Goal: Task Accomplishment & Management: Use online tool/utility

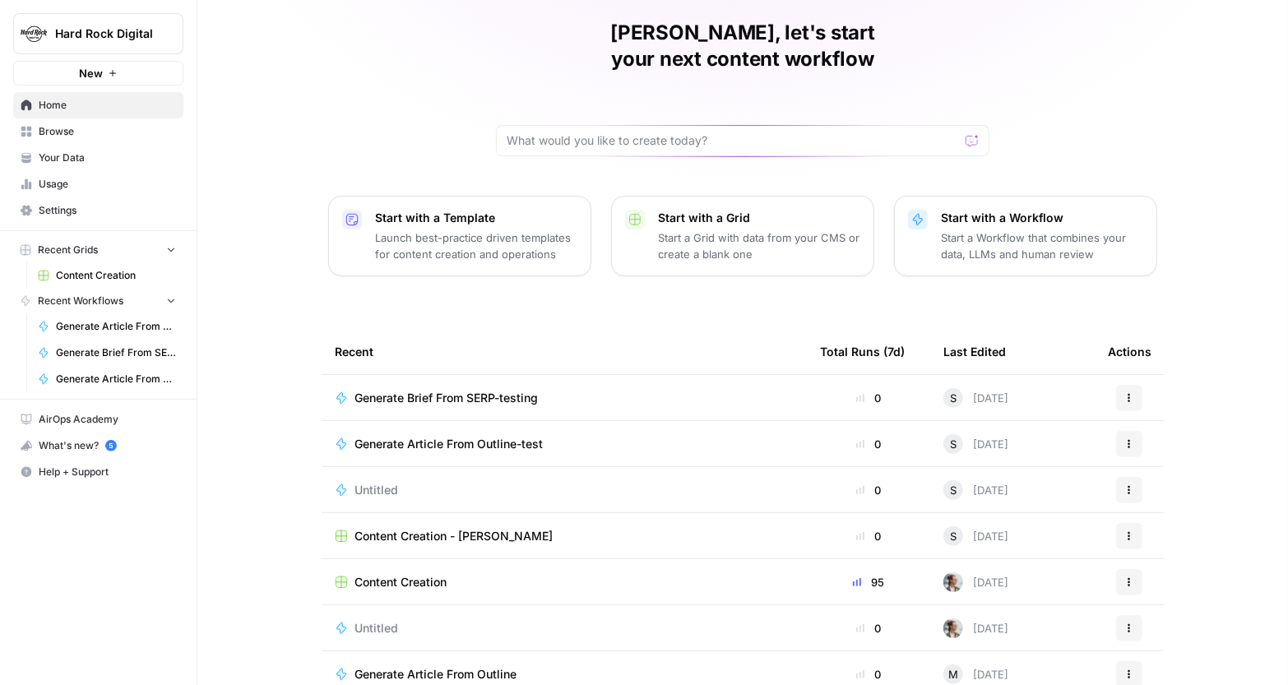
scroll to position [70, 0]
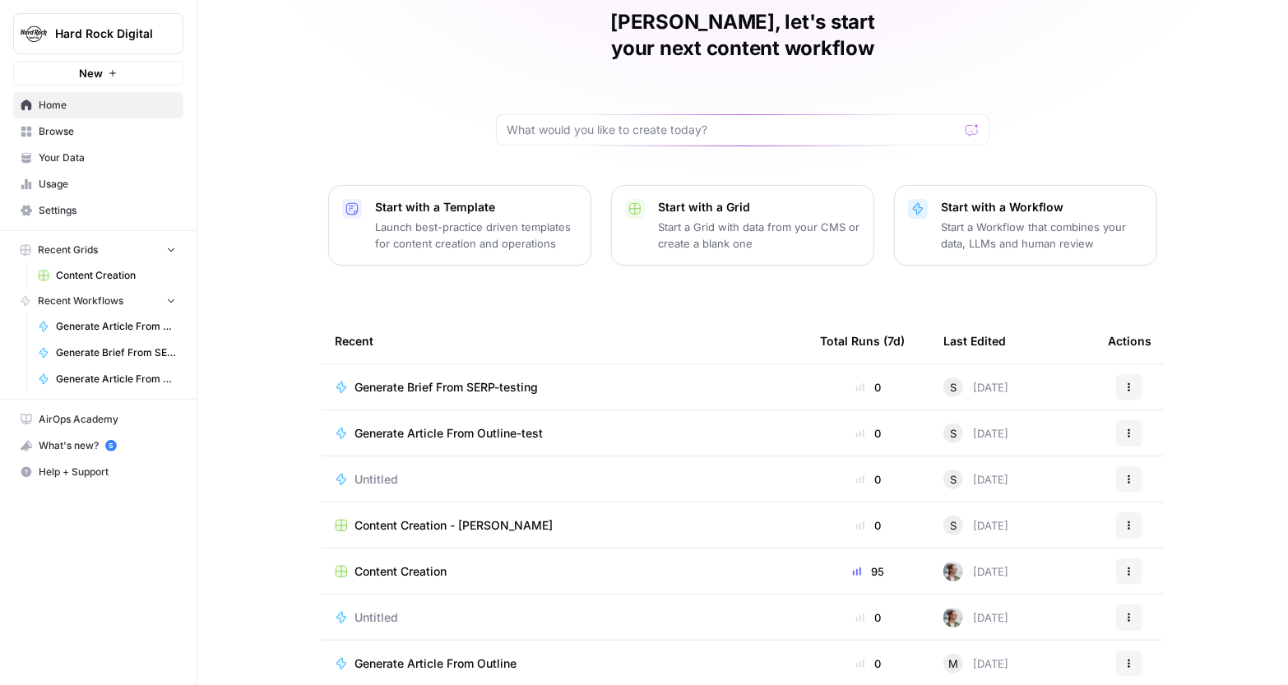
click at [417, 564] on span "Content Creation" at bounding box center [401, 572] width 92 height 16
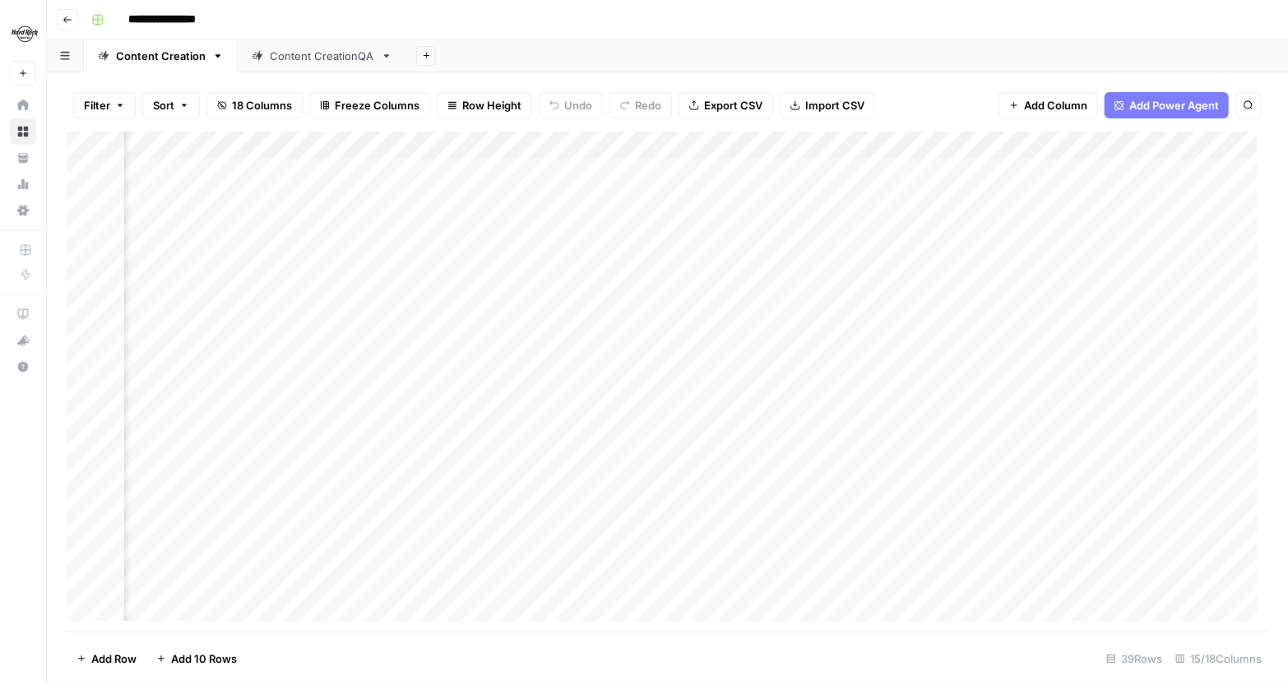
scroll to position [0, 1519]
click at [1202, 146] on span "Add Column" at bounding box center [1231, 145] width 58 height 15
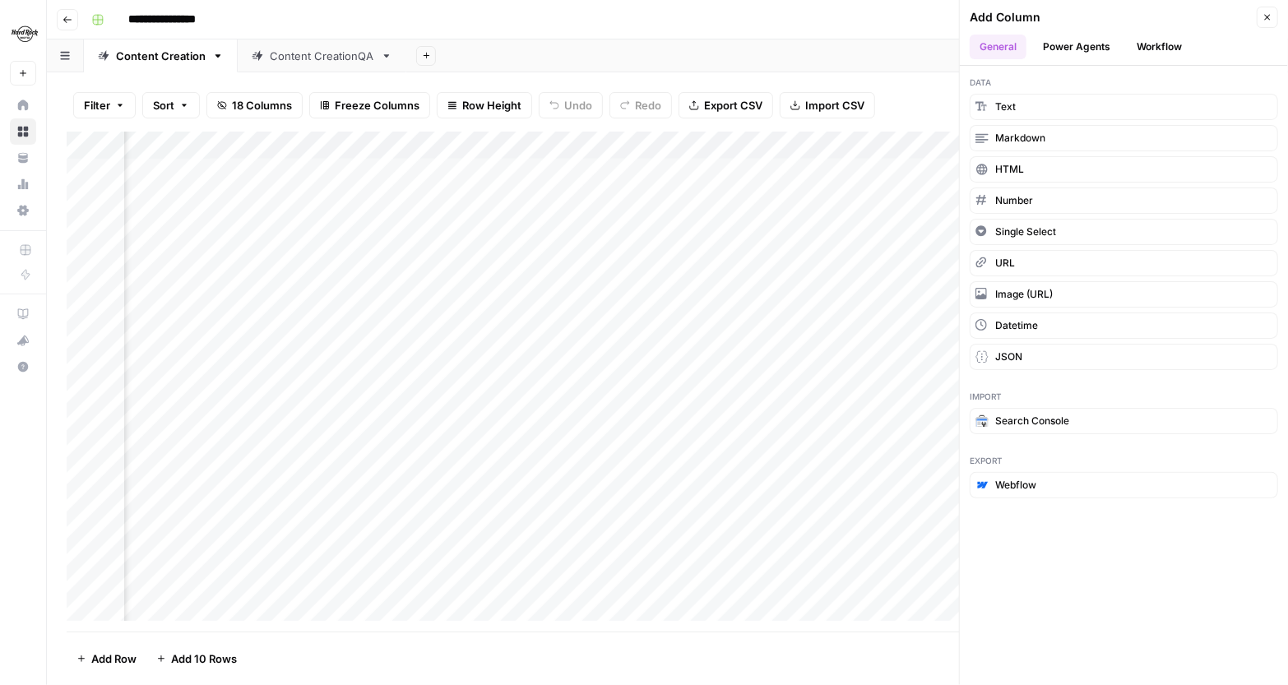
click at [1168, 50] on button "Workflow" at bounding box center [1159, 47] width 65 height 25
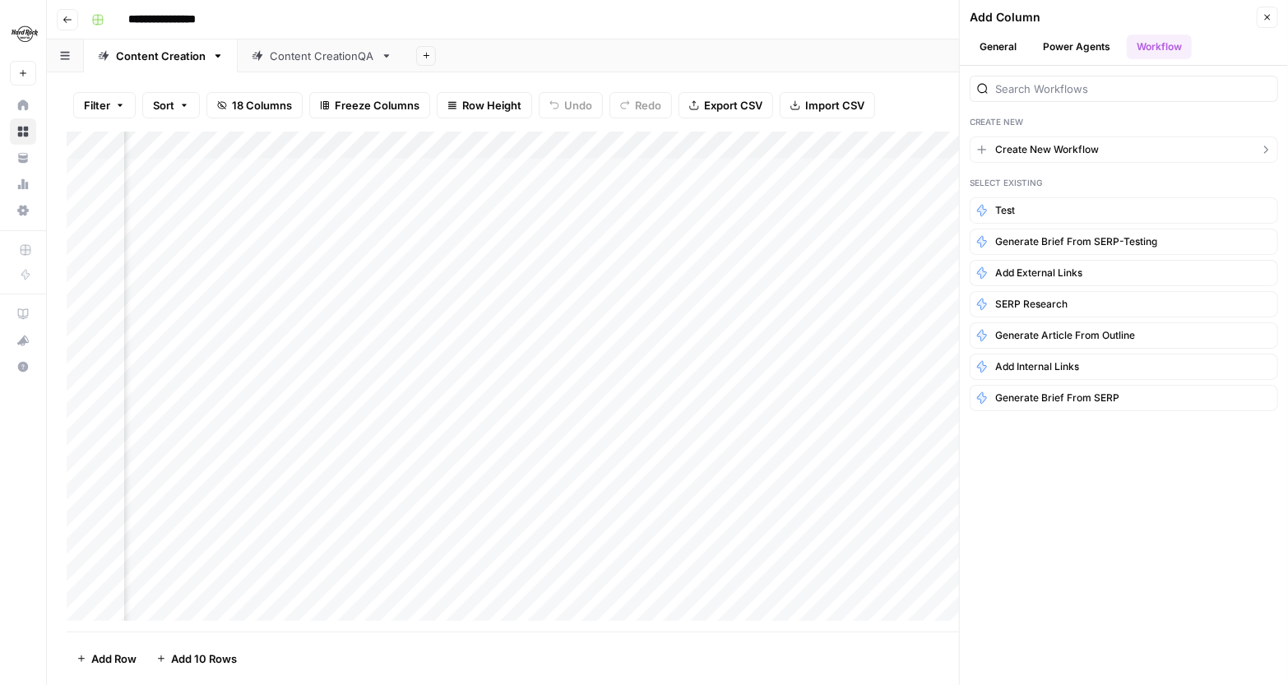
click at [1121, 147] on button "Create New Workflow" at bounding box center [1124, 150] width 309 height 26
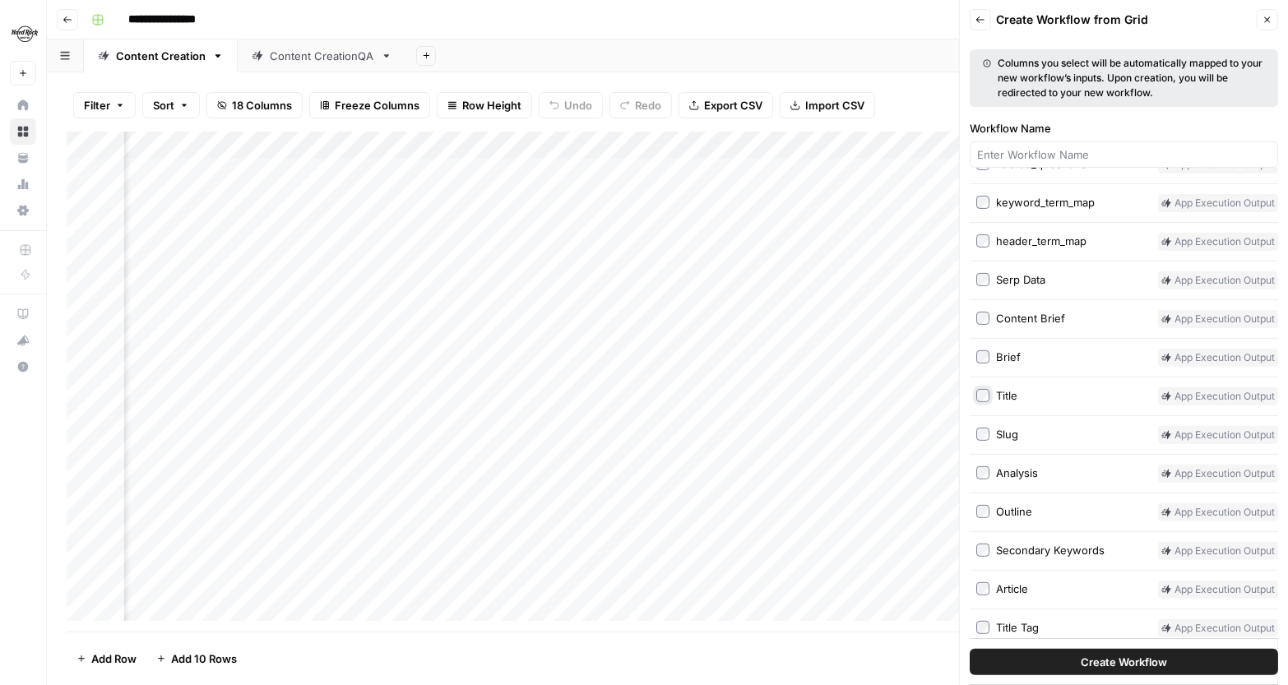
scroll to position [175, 0]
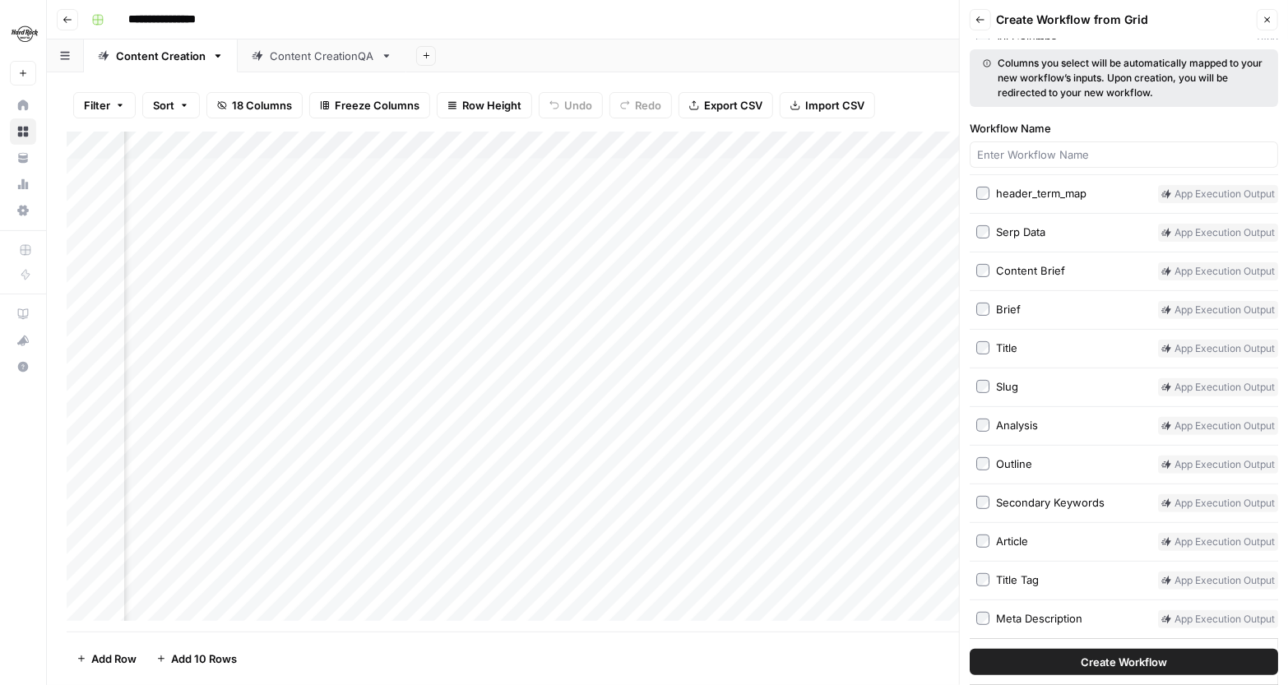
click at [1041, 662] on button "Create Workflow" at bounding box center [1124, 662] width 309 height 26
click at [1013, 155] on input "Workflow Name" at bounding box center [1124, 154] width 294 height 16
type input "Nick Editor"
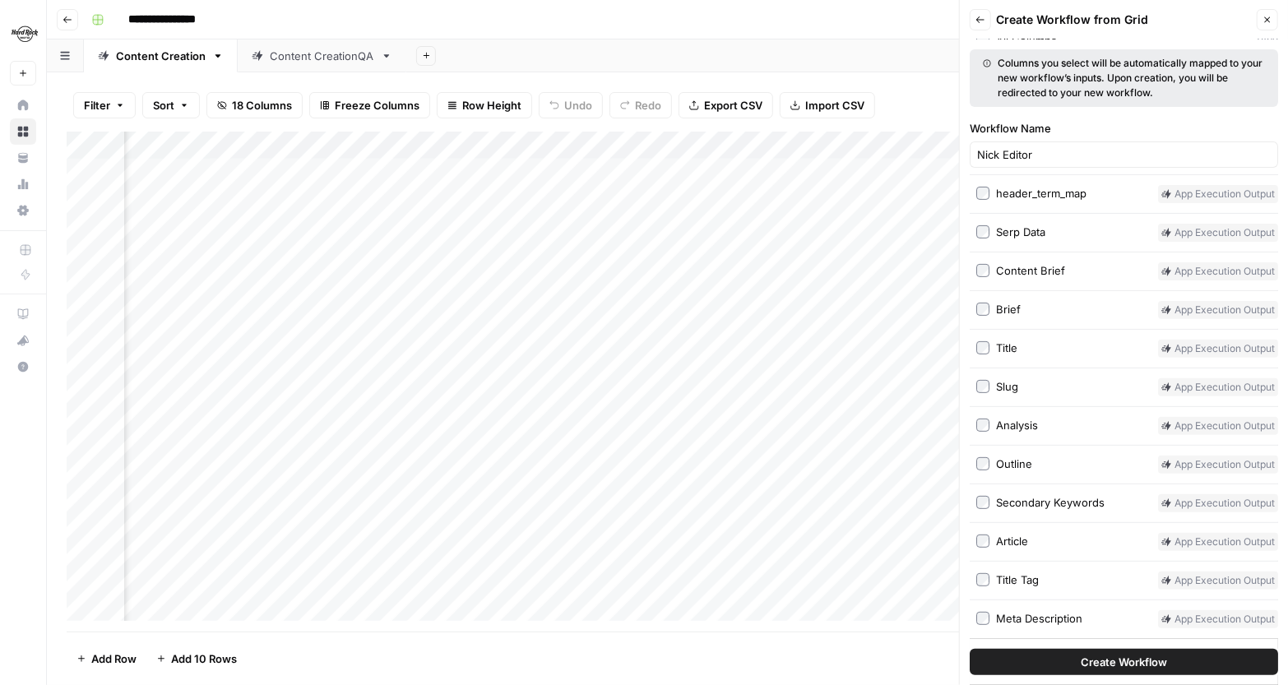
click at [1075, 657] on button "Create Workflow" at bounding box center [1124, 662] width 309 height 26
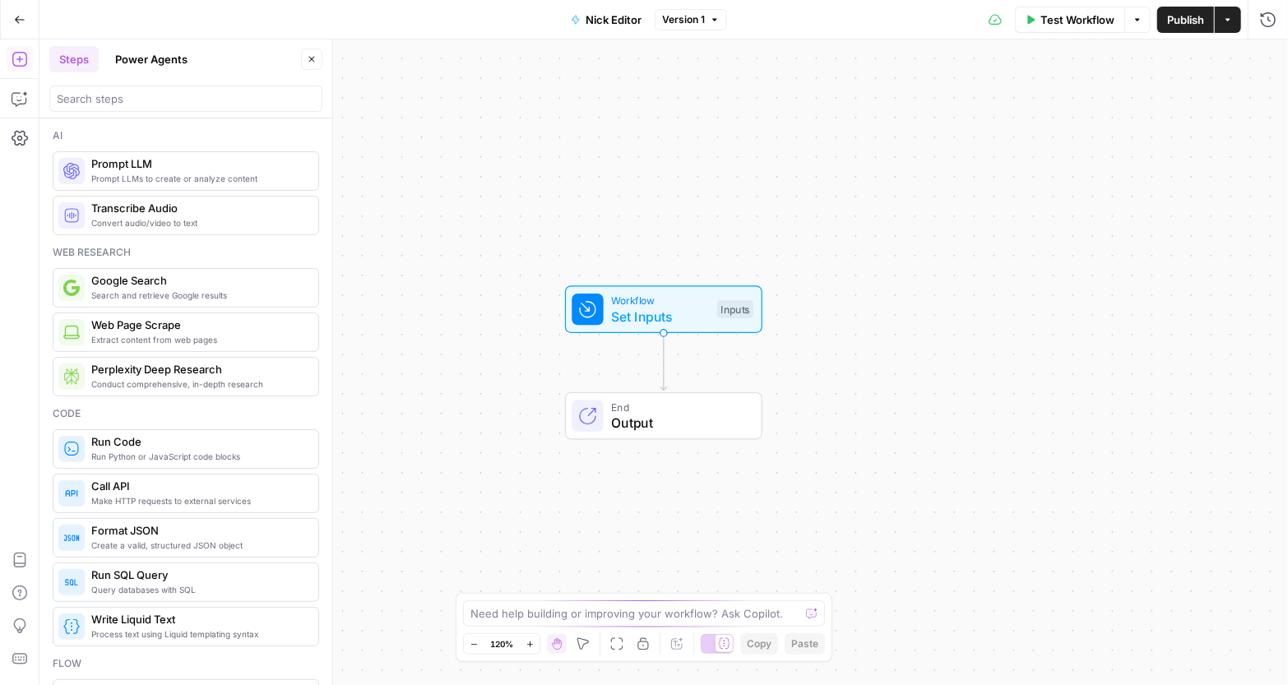
click at [235, 181] on span "Prompt LLMs to create or analyze content" at bounding box center [198, 178] width 214 height 13
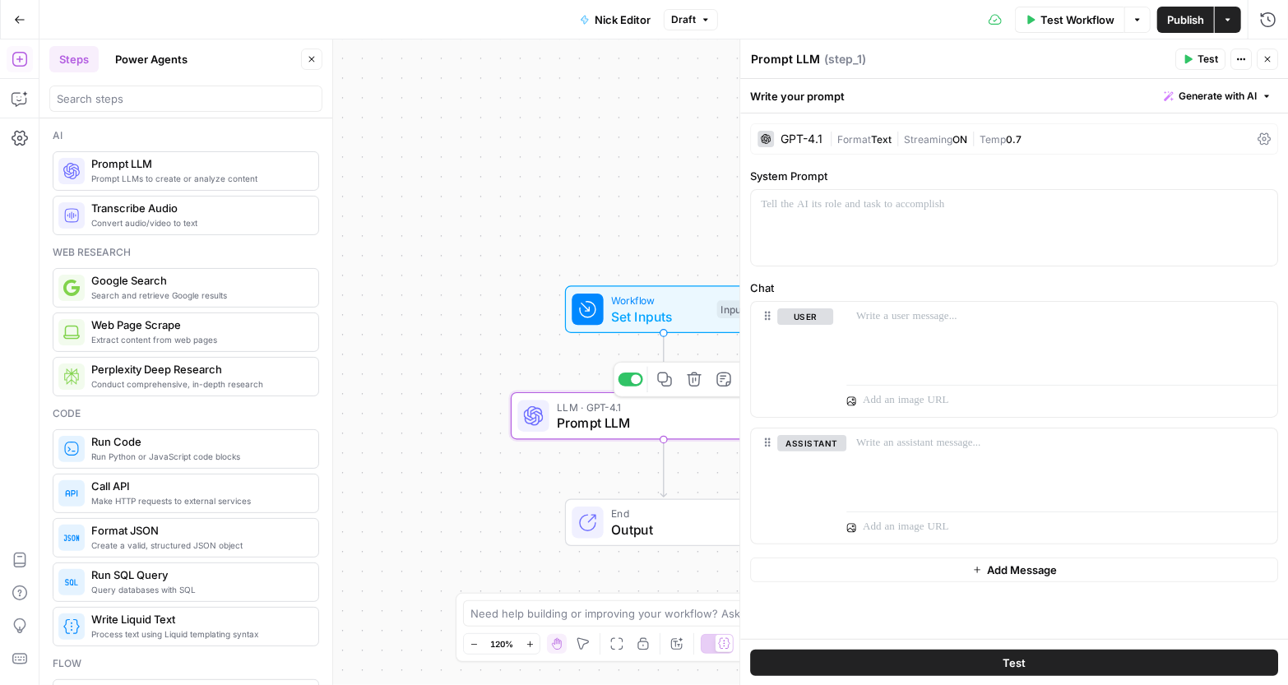
click at [611, 409] on span "LLM · GPT-4.1" at bounding box center [660, 407] width 207 height 16
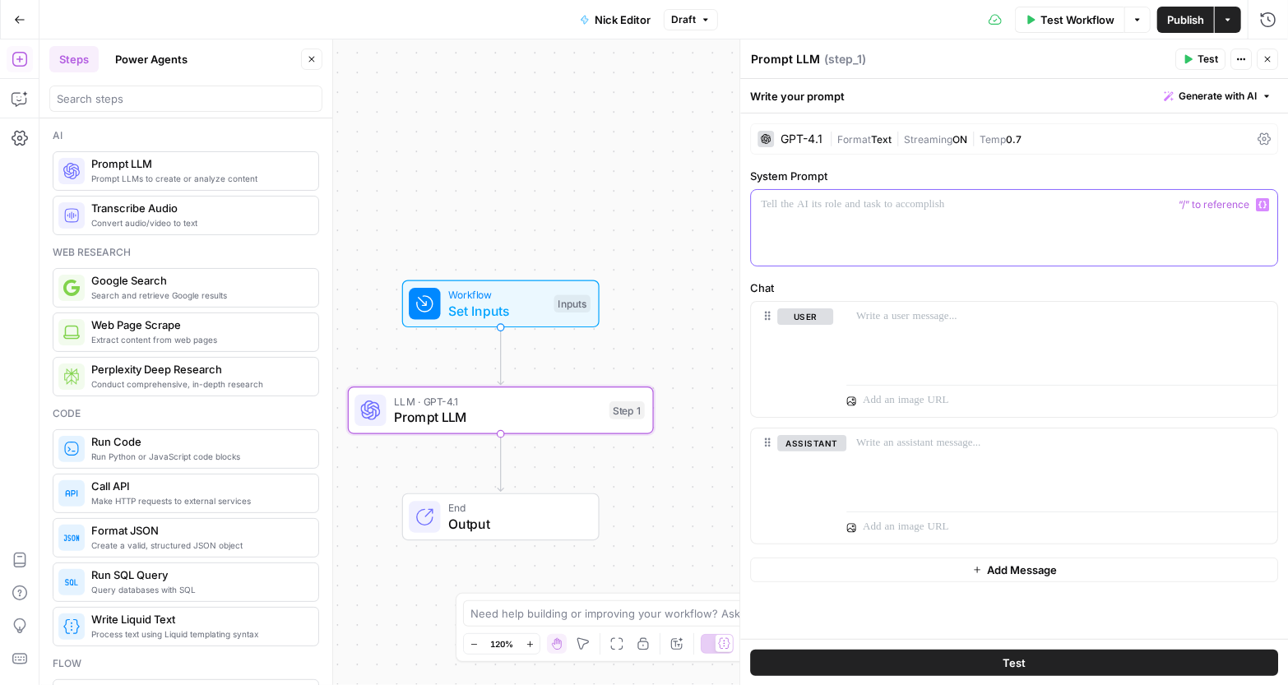
click at [904, 230] on div at bounding box center [1014, 228] width 527 height 76
click at [918, 316] on p at bounding box center [1062, 317] width 411 height 16
drag, startPoint x: 1002, startPoint y: 202, endPoint x: 945, endPoint y: 141, distance: 83.8
click at [0, 0] on form "**********" at bounding box center [0, 0] width 0 height 0
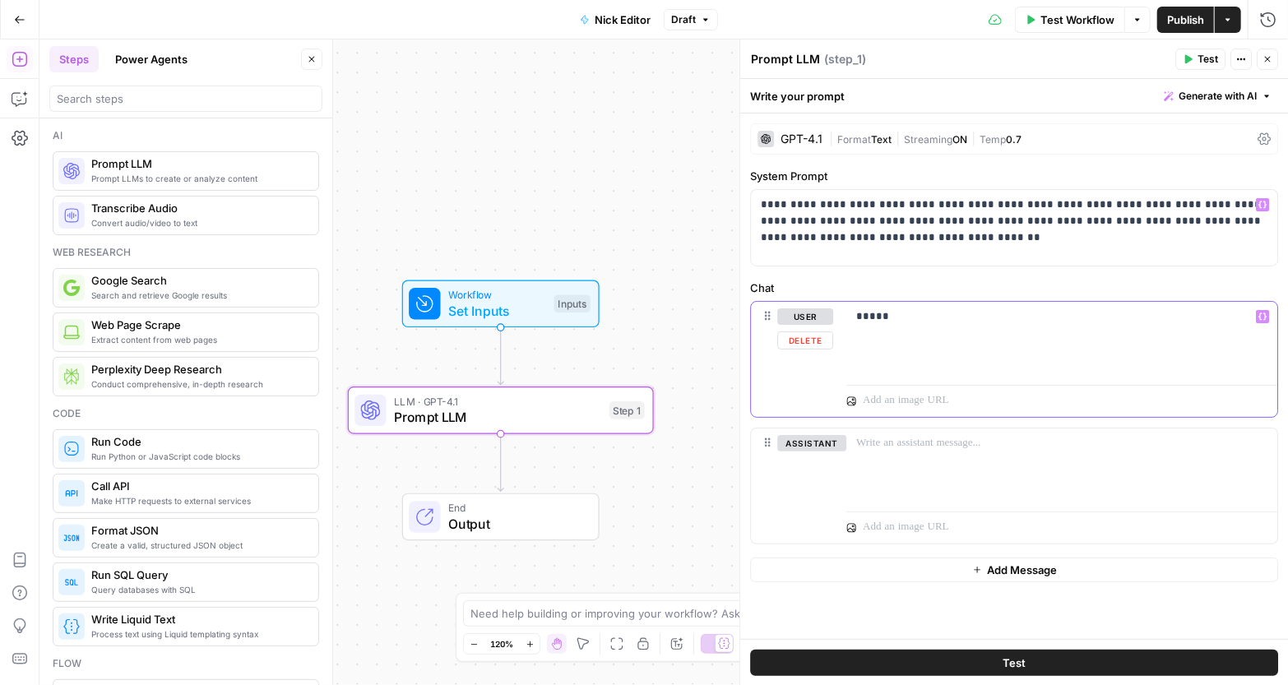
drag, startPoint x: 925, startPoint y: 330, endPoint x: 841, endPoint y: 316, distance: 85.1
click at [841, 316] on div "user Delete ***** Variables Menu" at bounding box center [1014, 359] width 527 height 115
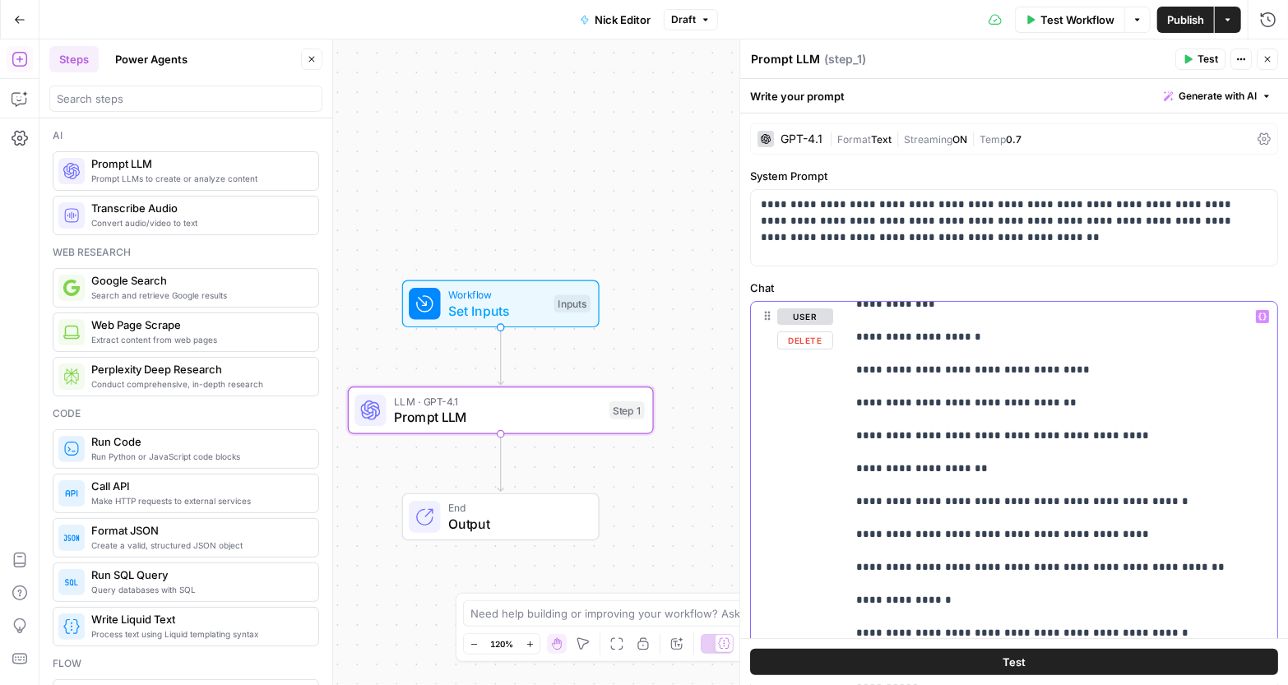
scroll to position [16, 0]
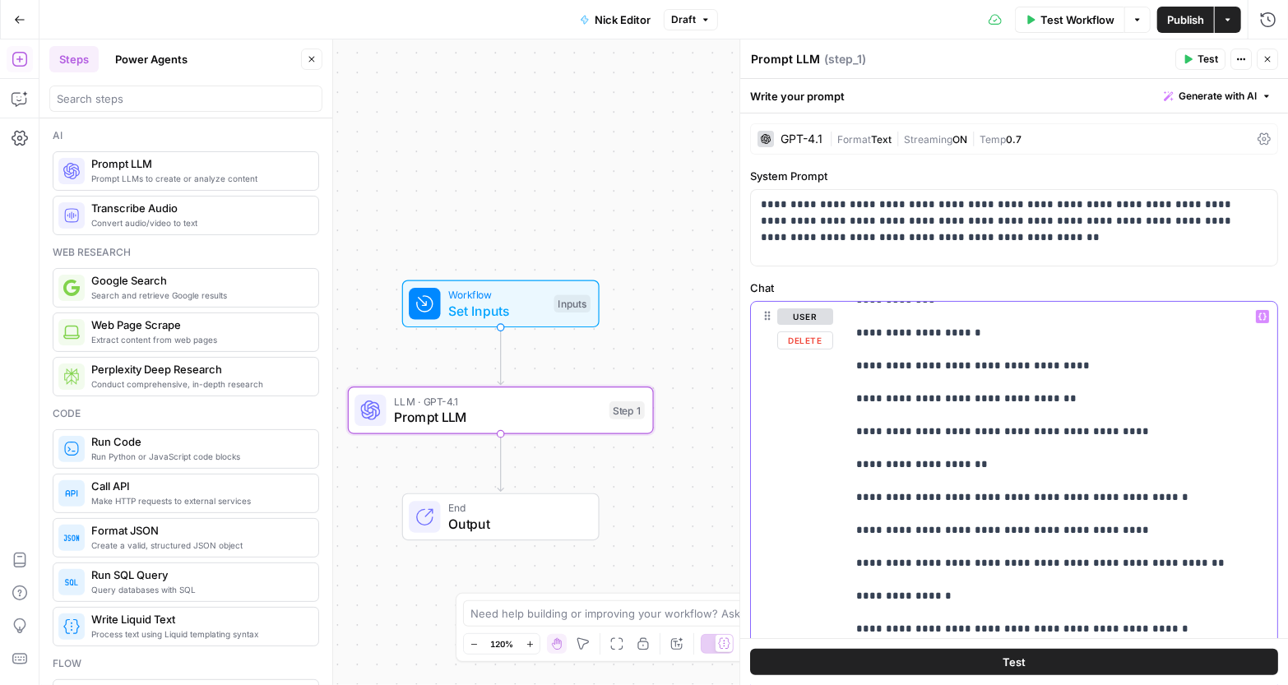
drag, startPoint x: 994, startPoint y: 462, endPoint x: 870, endPoint y: 453, distance: 124.5
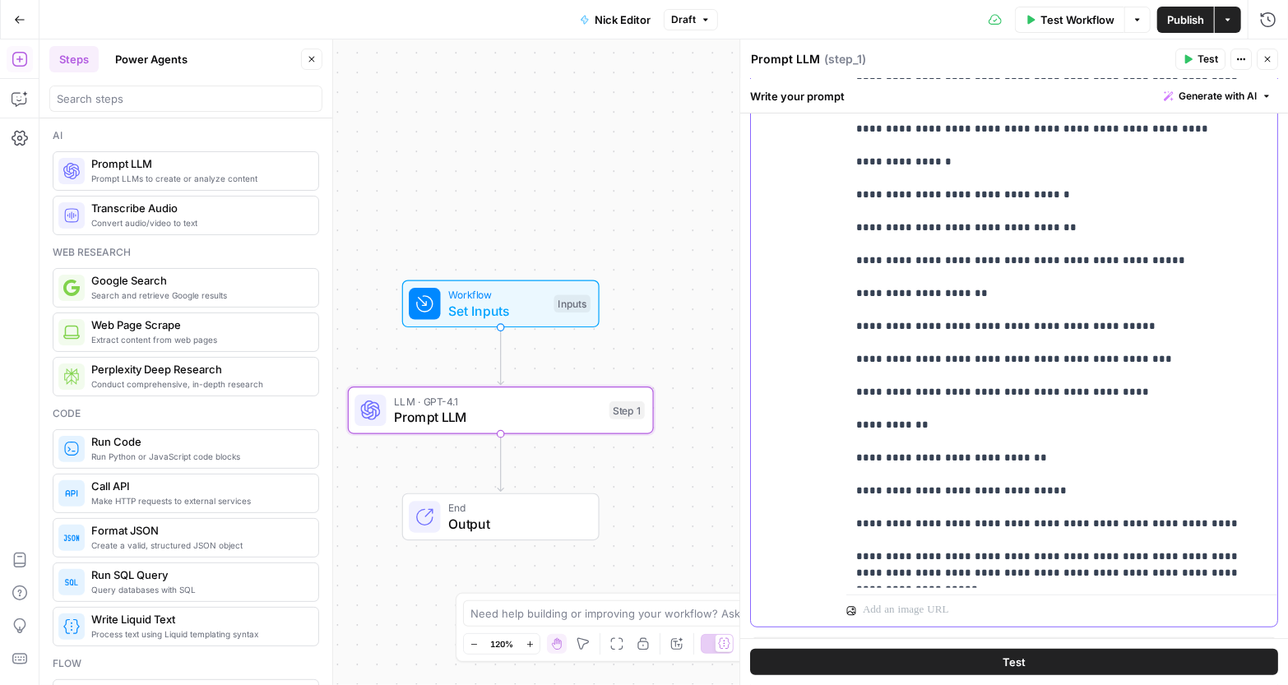
scroll to position [387, 0]
click at [939, 657] on button "Test" at bounding box center [1014, 663] width 528 height 26
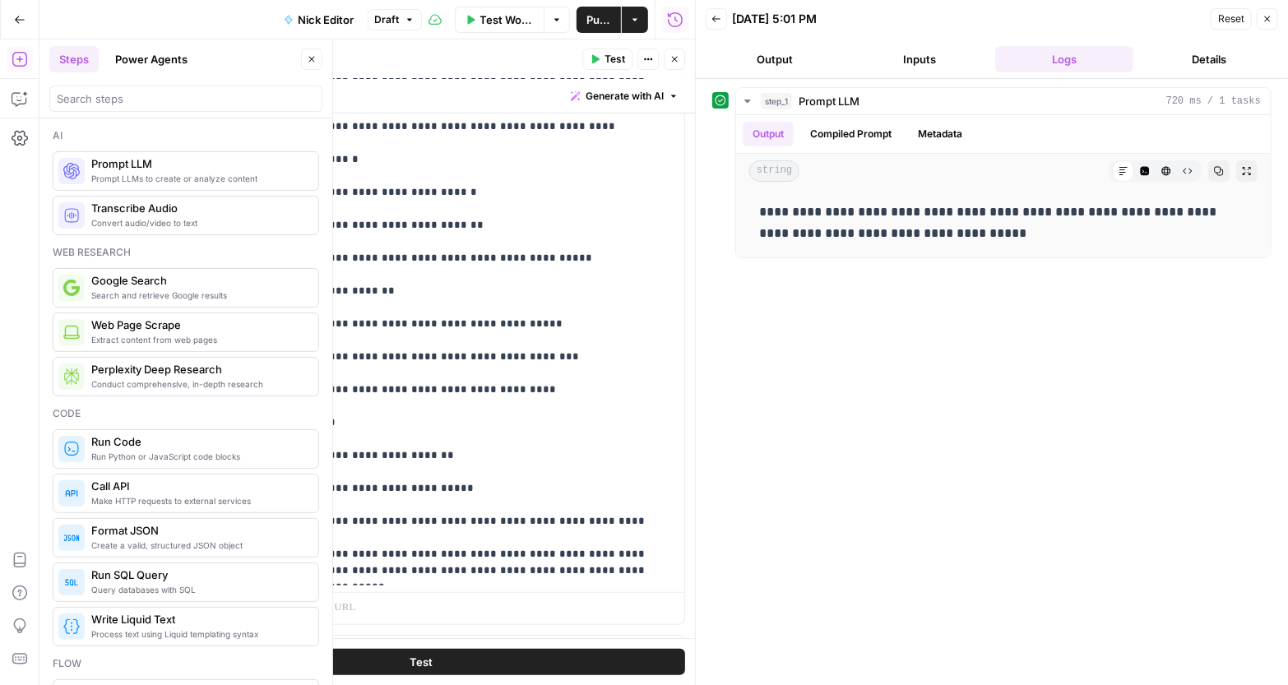
click at [587, 666] on button "Test" at bounding box center [421, 663] width 528 height 26
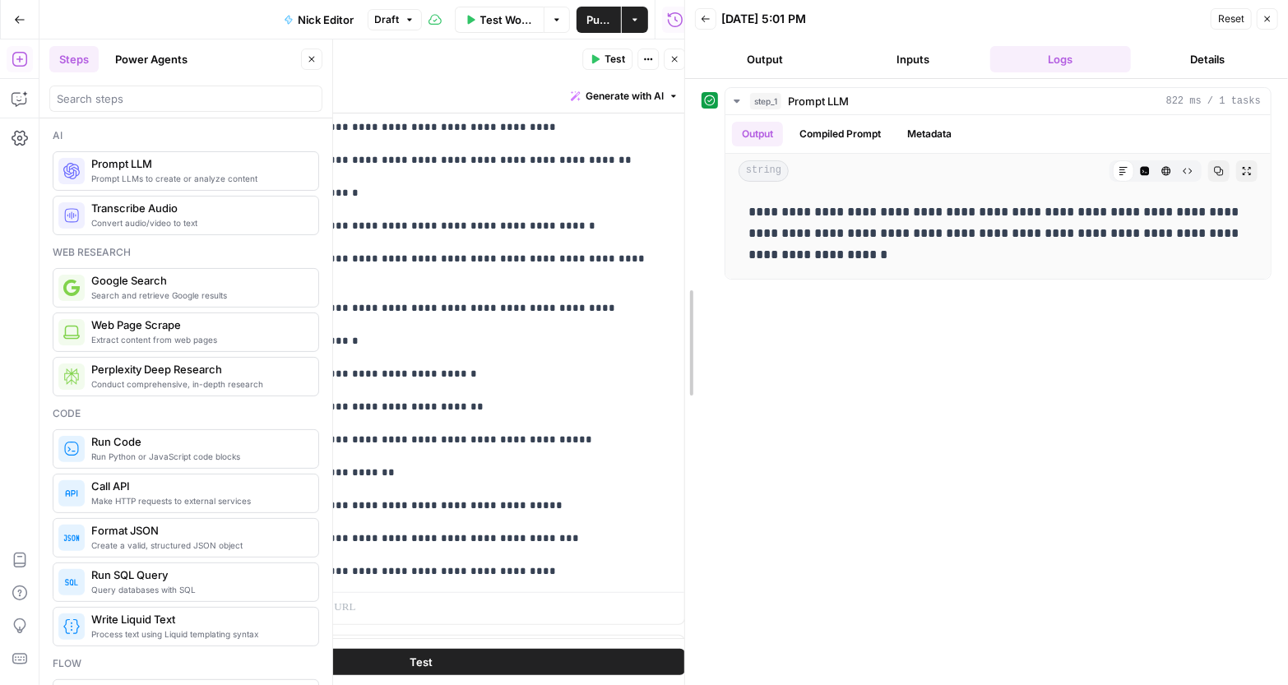
drag, startPoint x: 690, startPoint y: 336, endPoint x: 680, endPoint y: 174, distance: 162.4
click at [680, 174] on div at bounding box center [685, 342] width 16 height 685
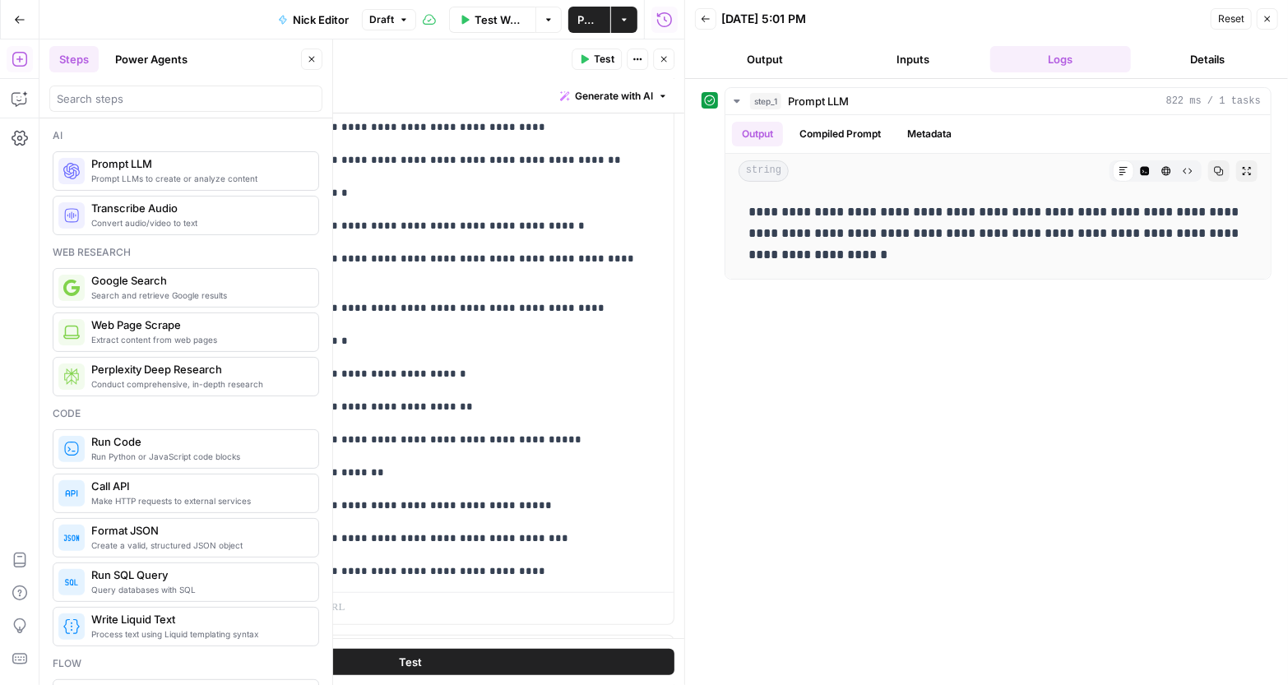
click at [918, 54] on button "Inputs" at bounding box center [913, 59] width 141 height 26
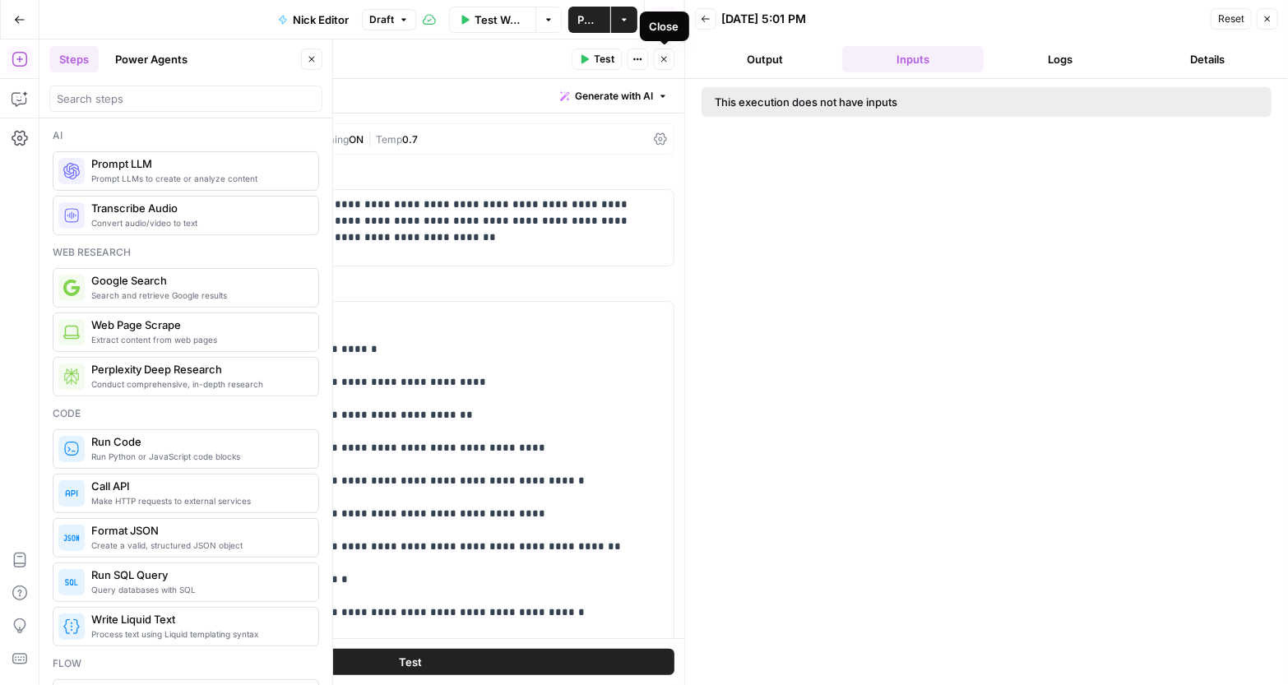
click at [663, 59] on icon "button" at bounding box center [665, 60] width 6 height 6
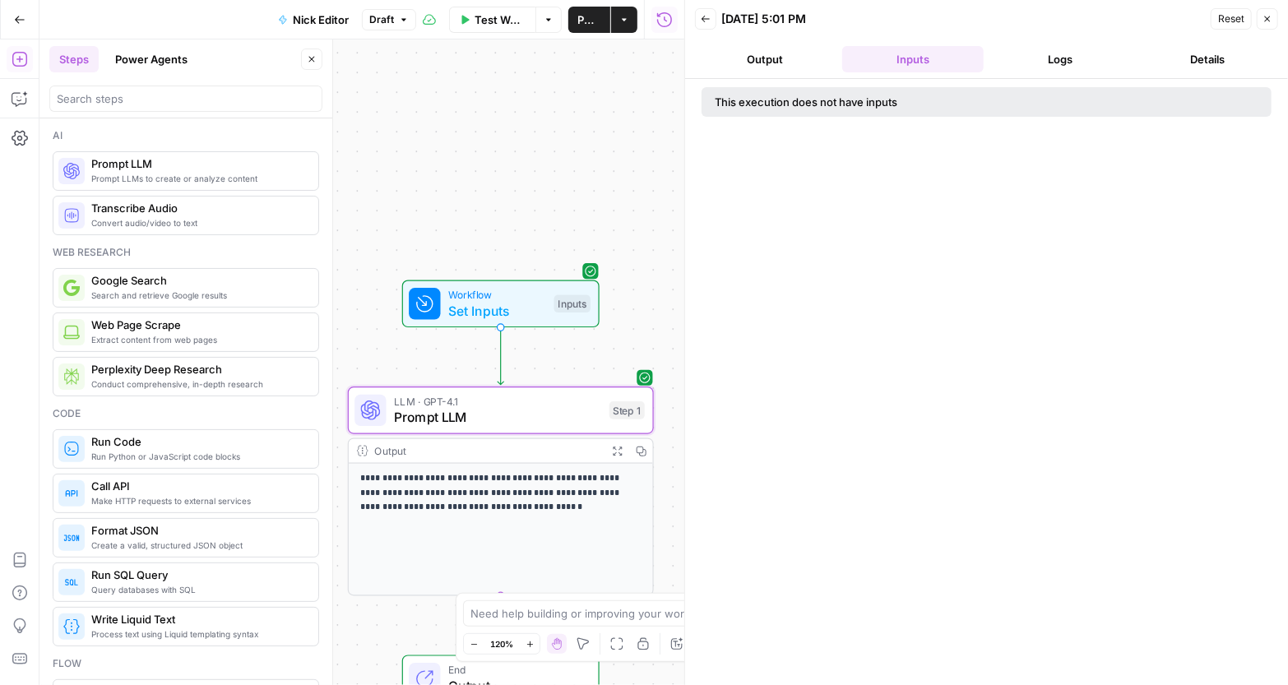
click at [513, 309] on span "Set Inputs" at bounding box center [497, 311] width 98 height 20
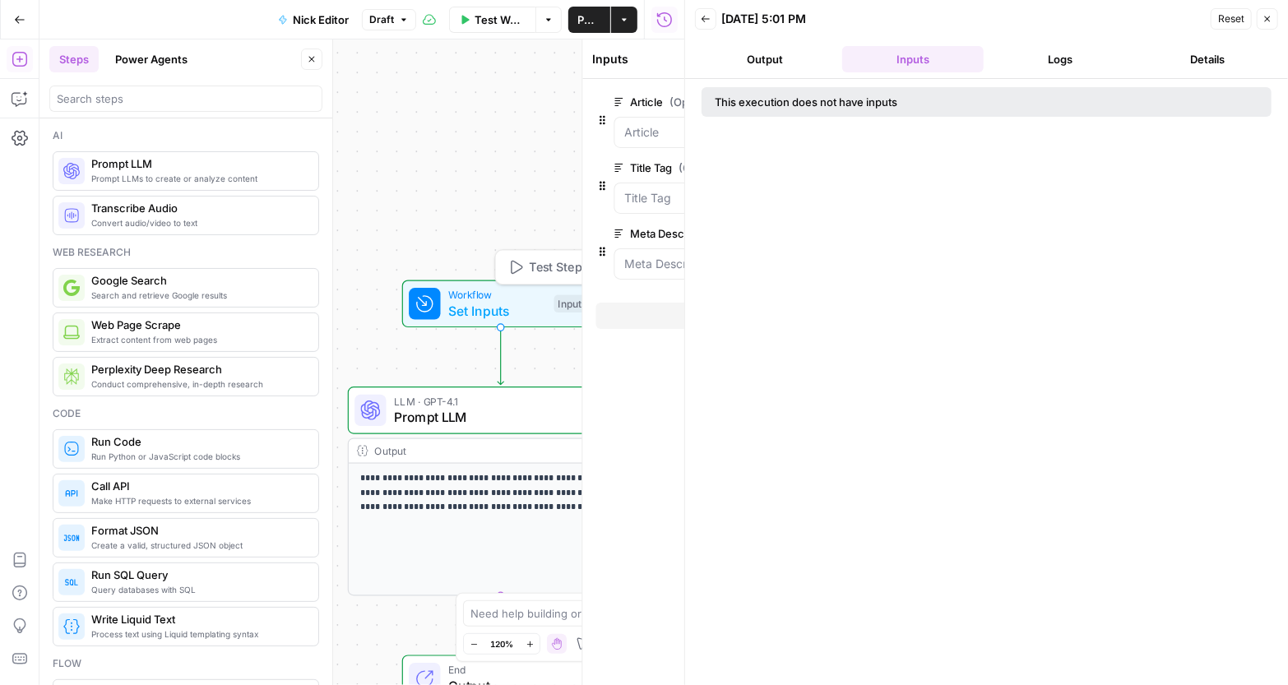
click at [513, 309] on div "Inputs Close Article (Optional) edit field Delete group Title Tag (Optional) ed…" at bounding box center [410, 362] width 549 height 647
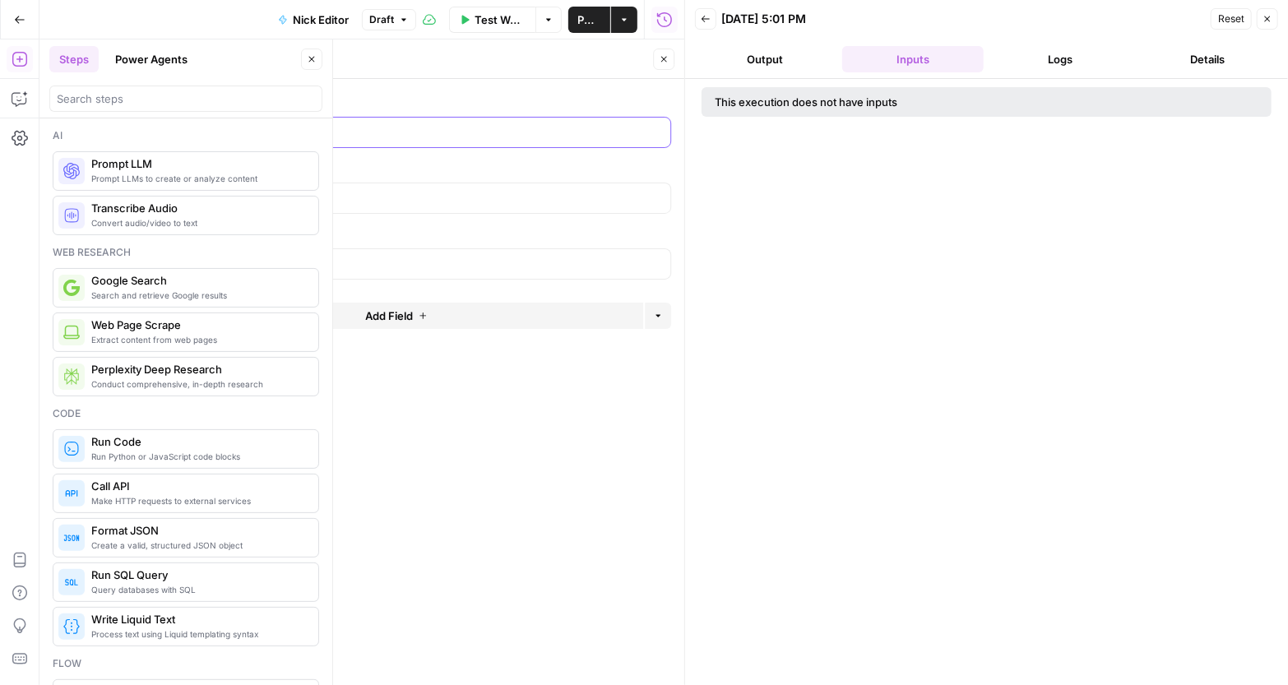
click at [455, 131] on input "Article (Optional)" at bounding box center [420, 132] width 482 height 16
click at [501, 132] on input "Article (Optional)" at bounding box center [420, 132] width 482 height 16
click at [475, 15] on span "Test Workflow" at bounding box center [500, 20] width 51 height 16
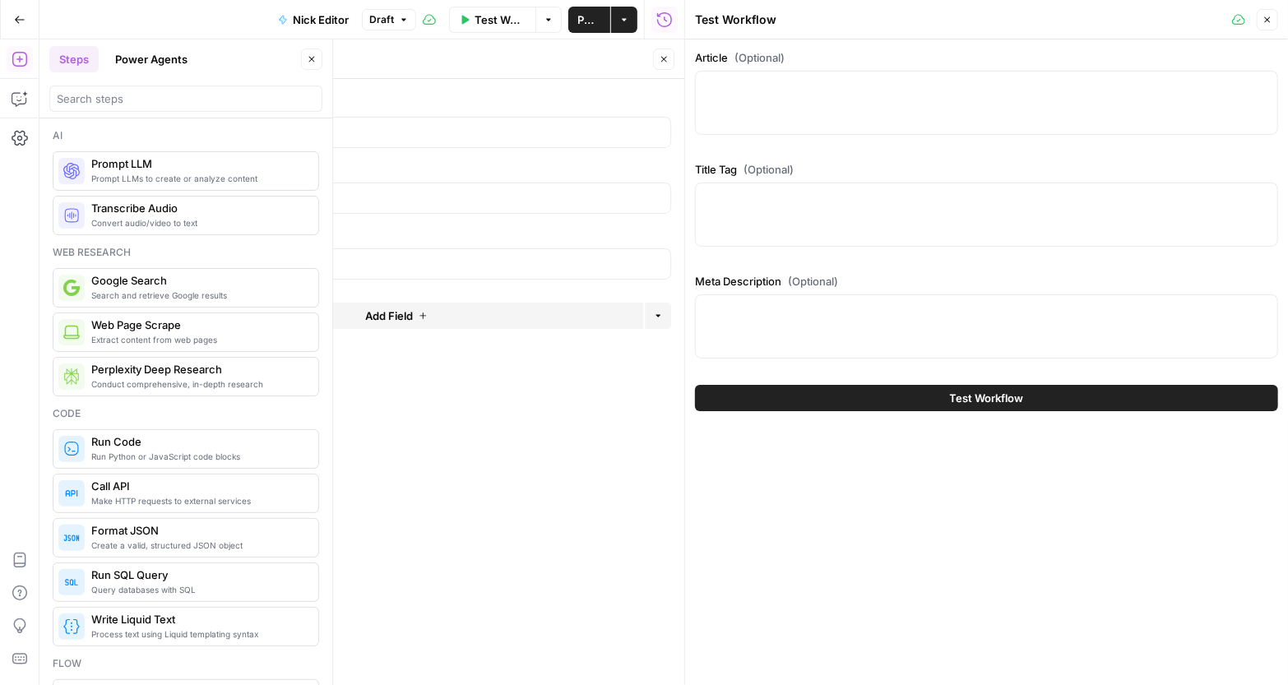
click at [14, 17] on icon "button" at bounding box center [20, 20] width 12 height 12
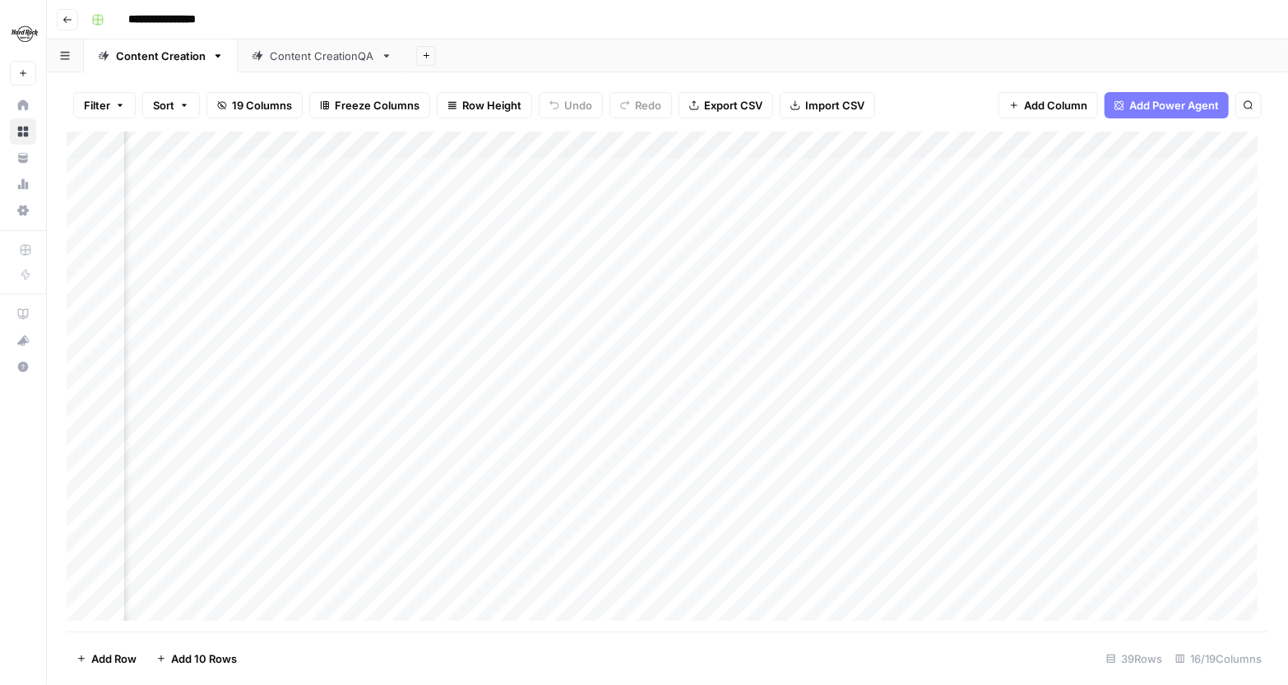
scroll to position [0, 1667]
click at [554, 172] on div "Add Column" at bounding box center [668, 382] width 1202 height 501
click at [534, 169] on div "Add Column" at bounding box center [668, 382] width 1202 height 501
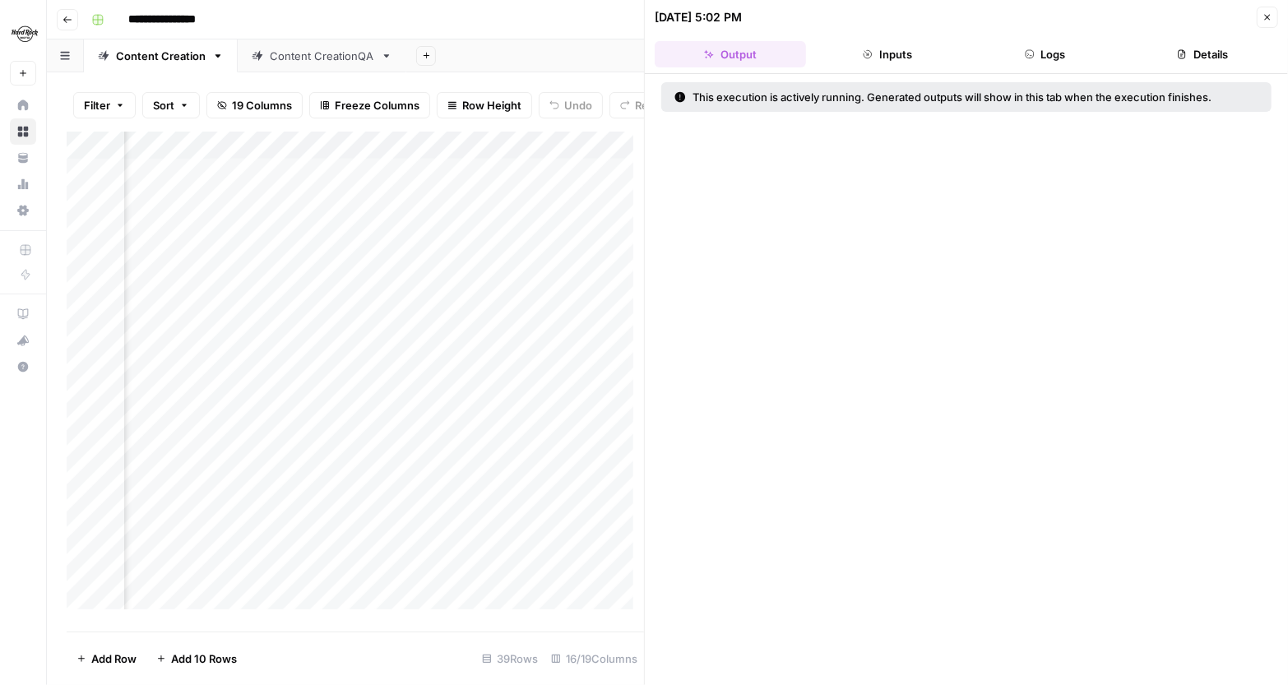
click at [1034, 44] on button "Logs" at bounding box center [1045, 54] width 151 height 26
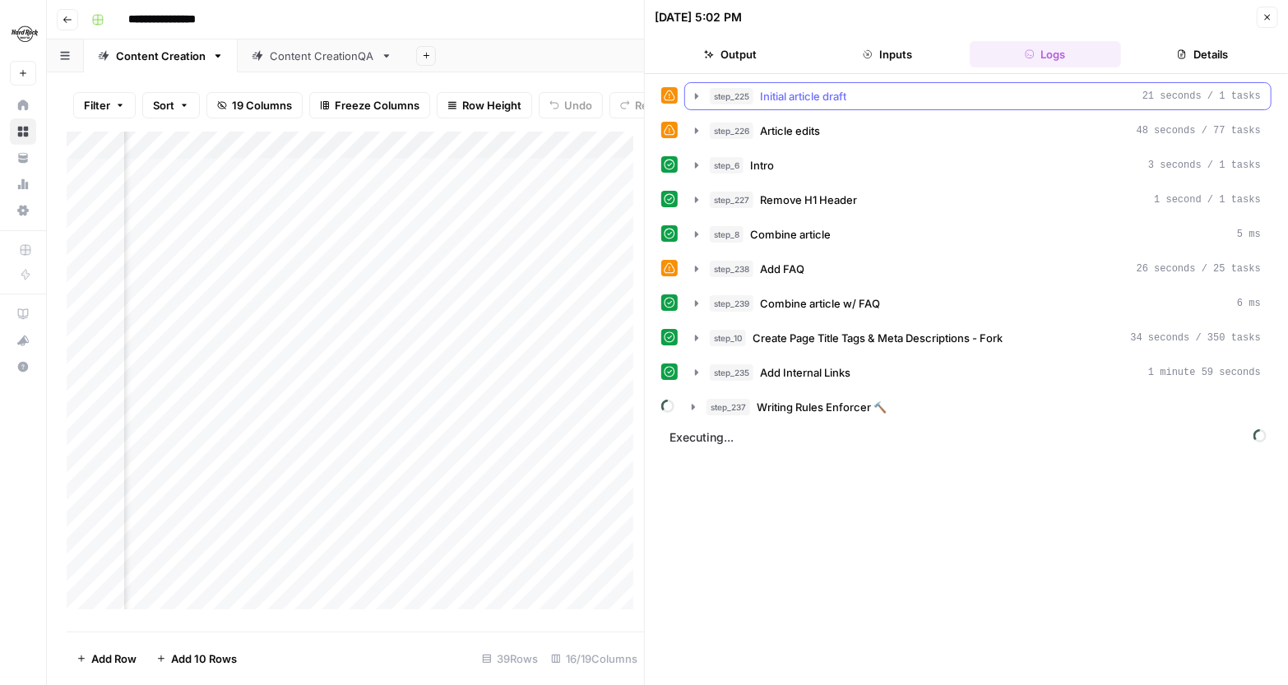
click at [701, 99] on icon "button" at bounding box center [696, 96] width 13 height 13
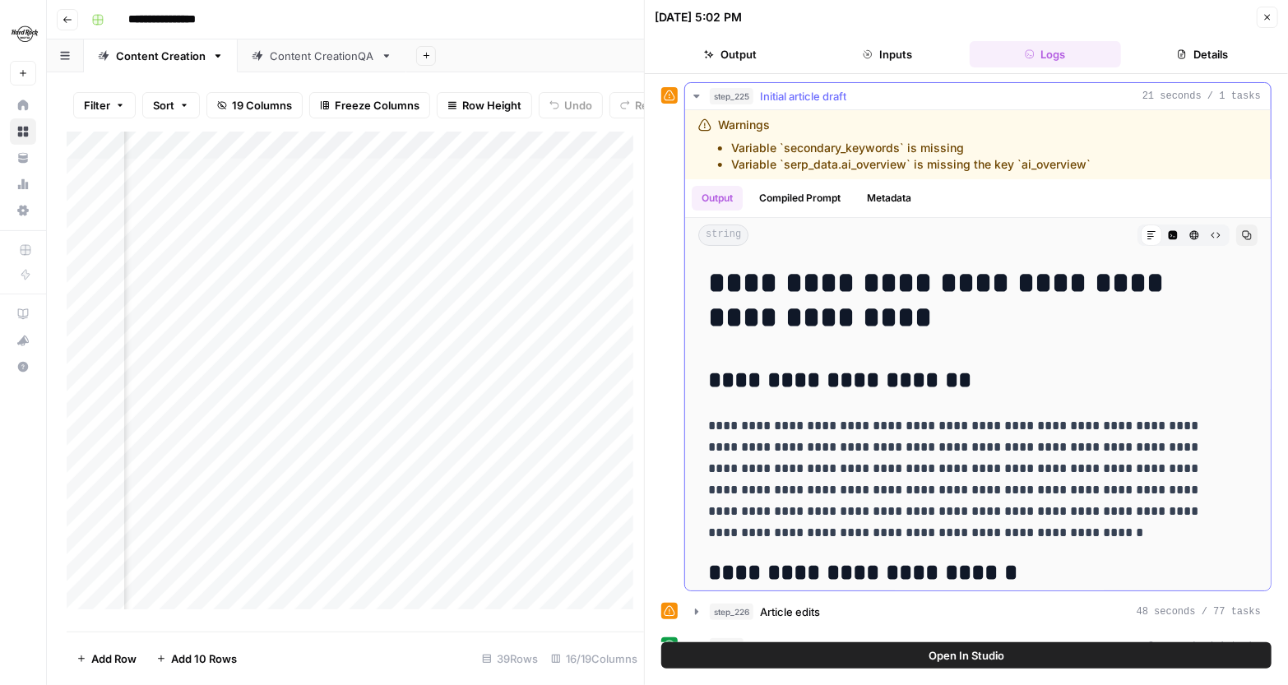
click at [696, 95] on icon "button" at bounding box center [697, 96] width 6 height 3
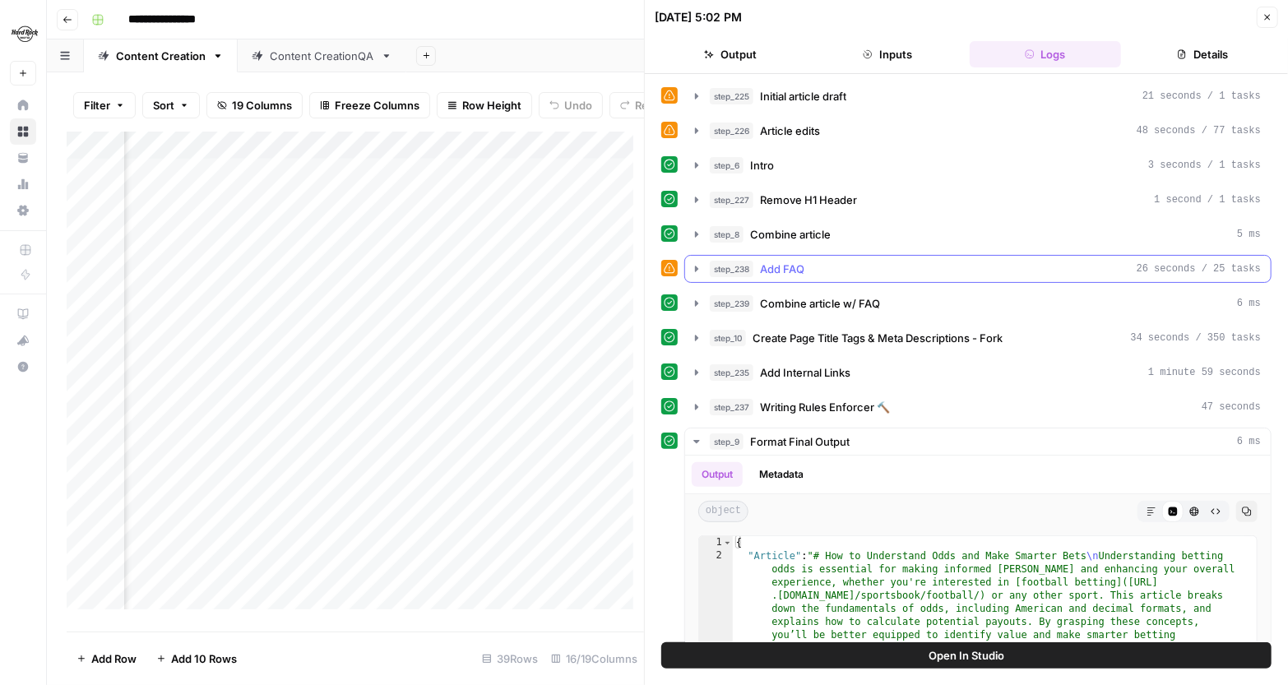
click at [697, 271] on icon "button" at bounding box center [696, 268] width 13 height 13
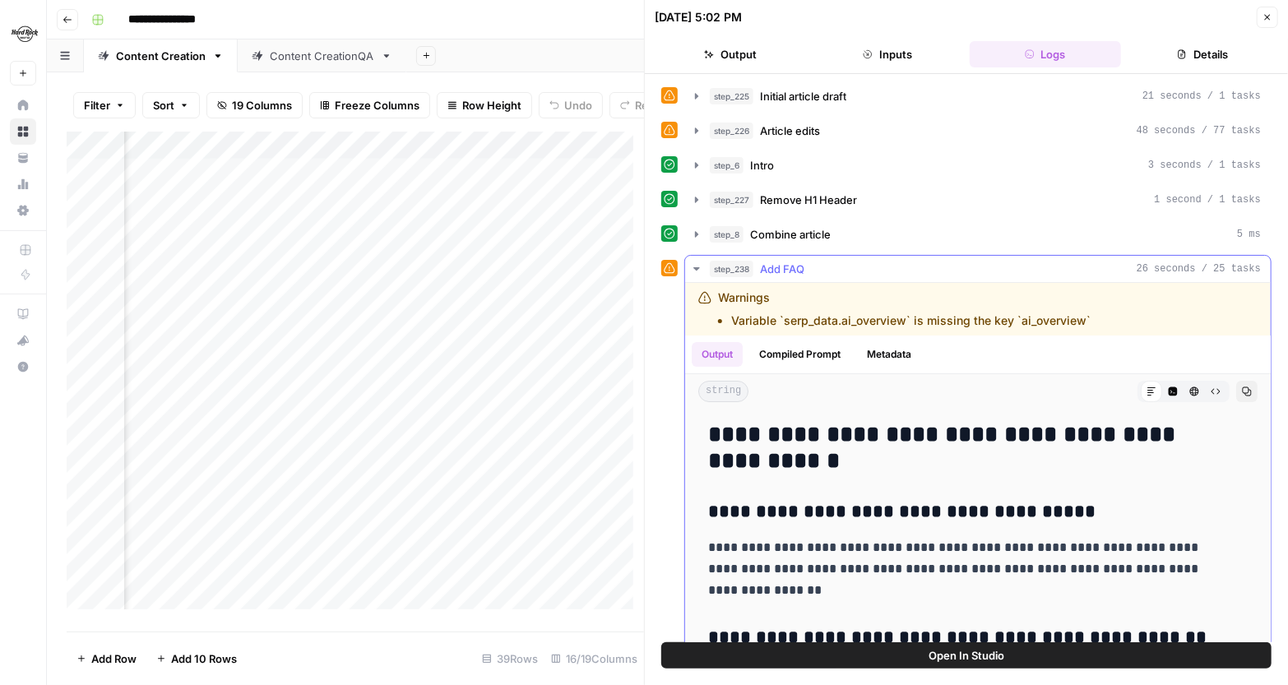
click at [697, 271] on icon "button" at bounding box center [696, 268] width 13 height 13
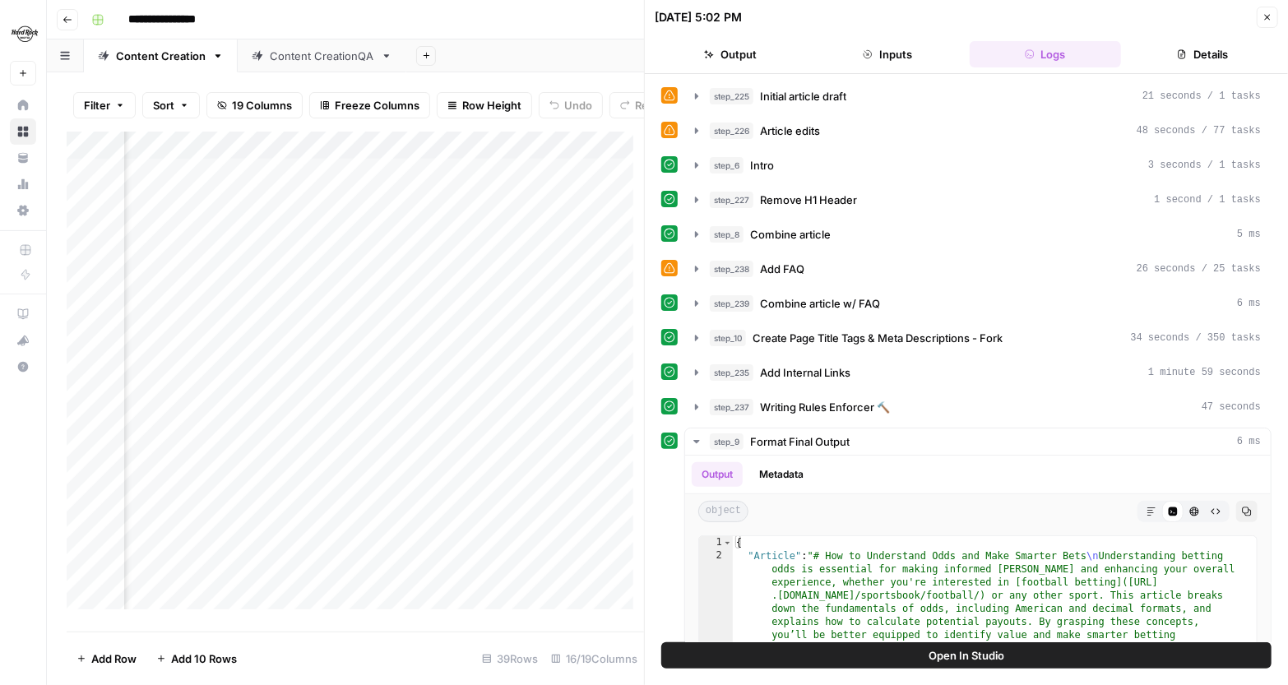
click at [593, 383] on div "Add Column" at bounding box center [356, 377] width 578 height 490
click at [1274, 18] on button "Close" at bounding box center [1267, 17] width 21 height 21
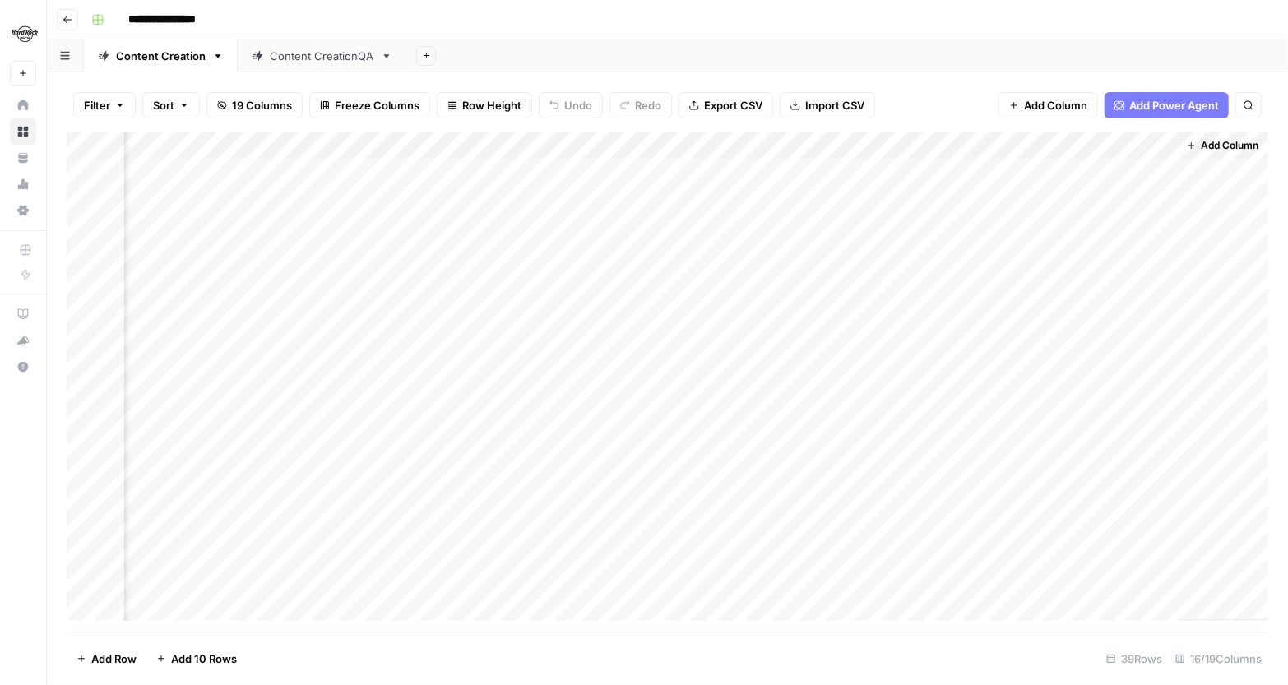
scroll to position [0, 1647]
click at [1052, 172] on div "Add Column" at bounding box center [668, 382] width 1202 height 501
click at [1087, 165] on div "Add Column" at bounding box center [668, 382] width 1202 height 501
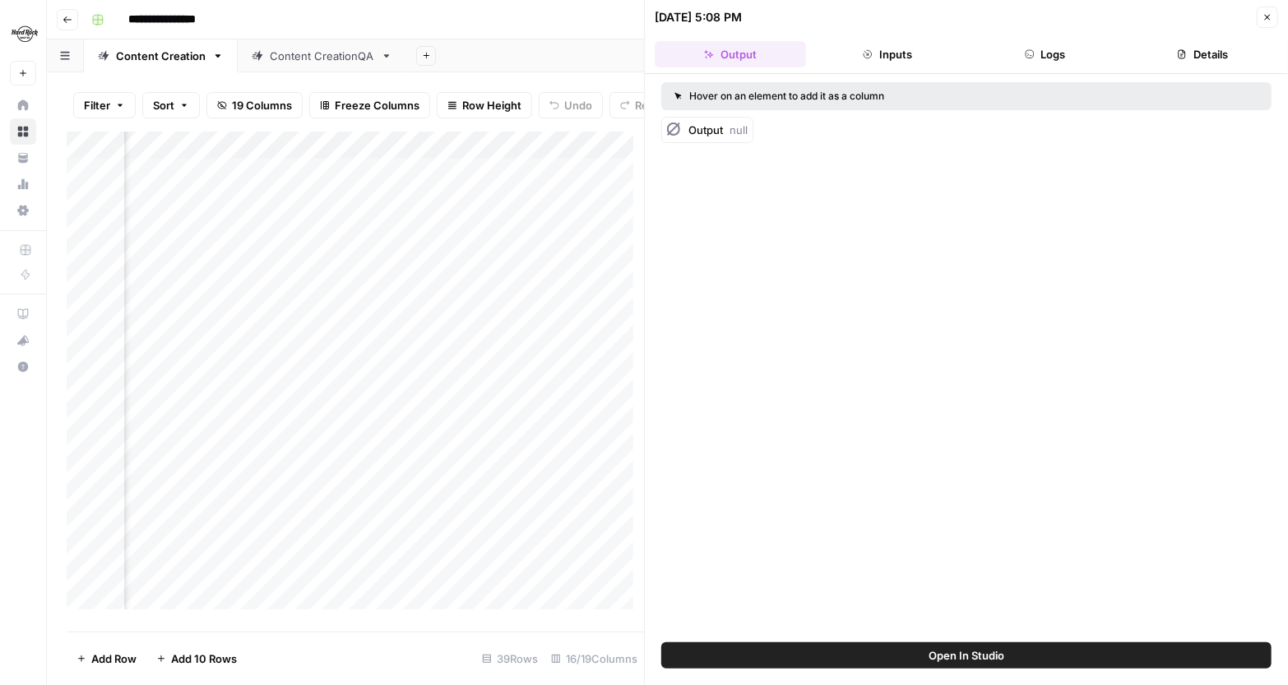
click at [918, 56] on button "Inputs" at bounding box center [888, 54] width 151 height 26
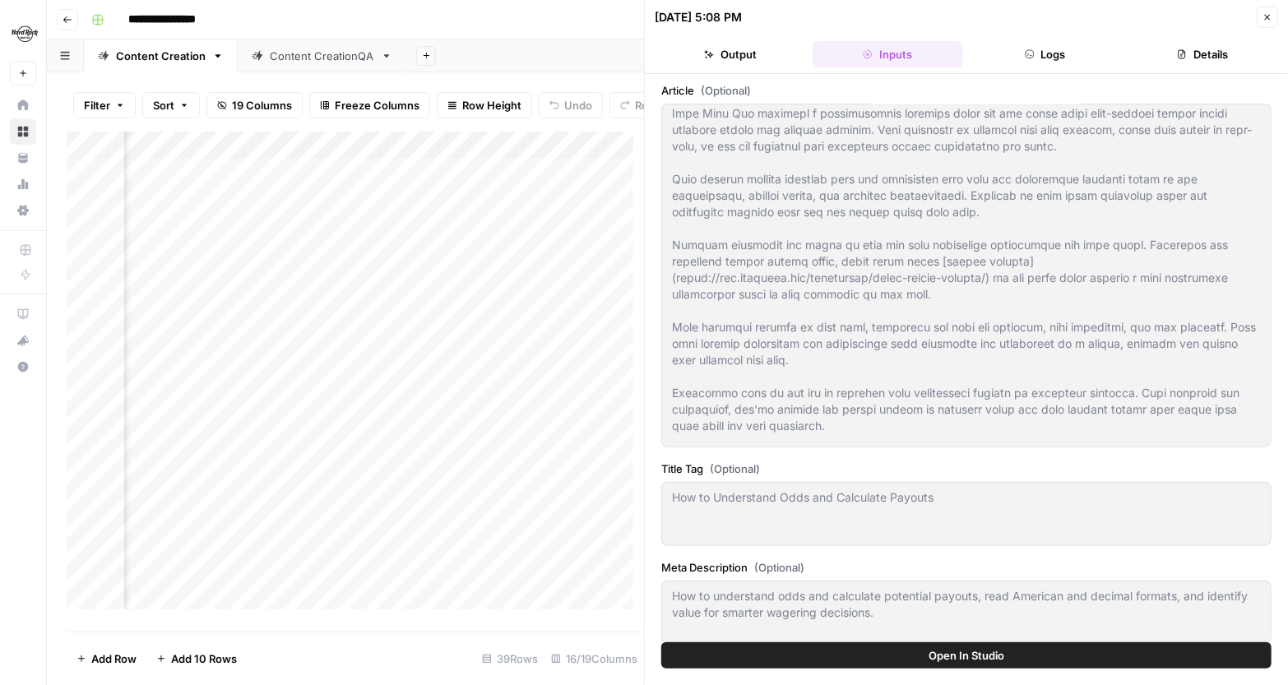
scroll to position [2045, 0]
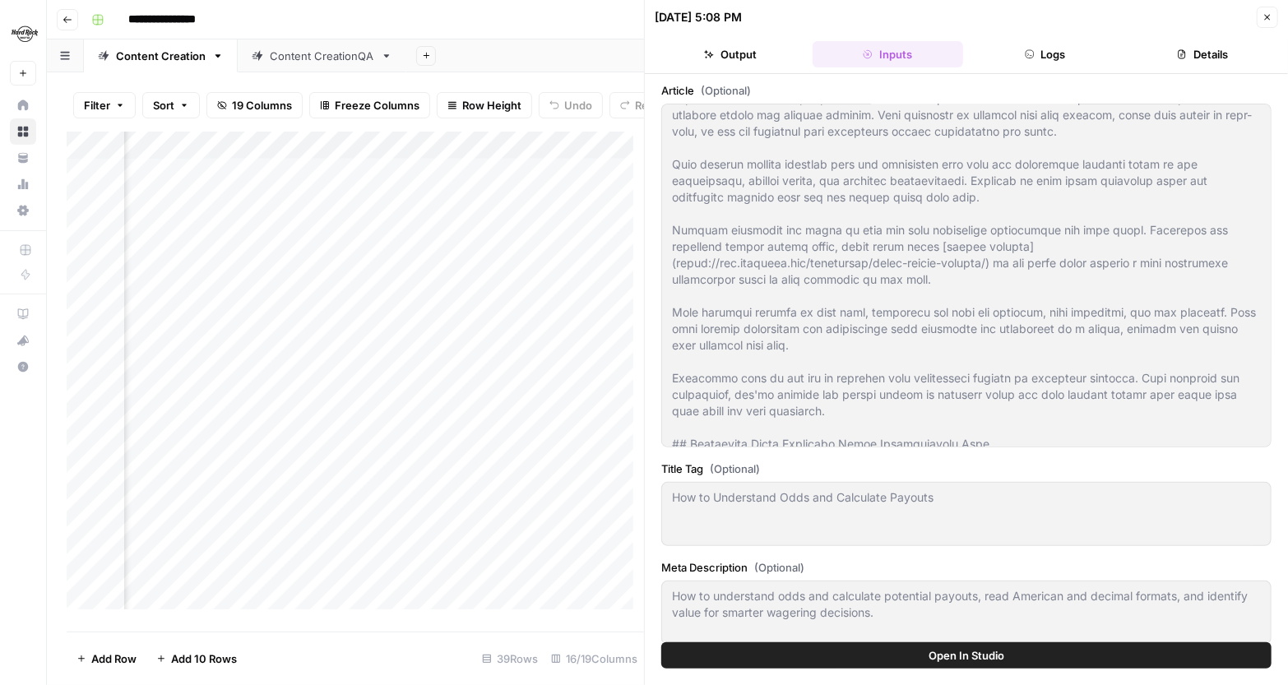
click at [1056, 53] on button "Logs" at bounding box center [1045, 54] width 151 height 26
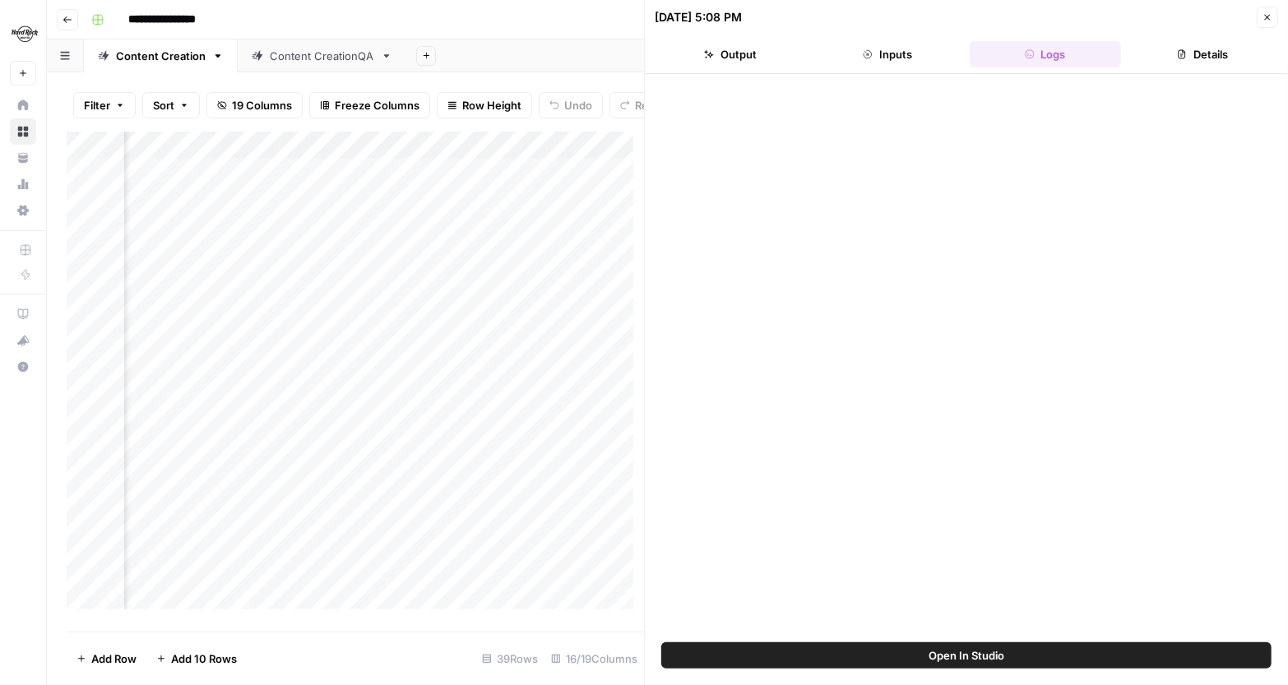
click at [941, 656] on span "Open In Studio" at bounding box center [967, 656] width 76 height 16
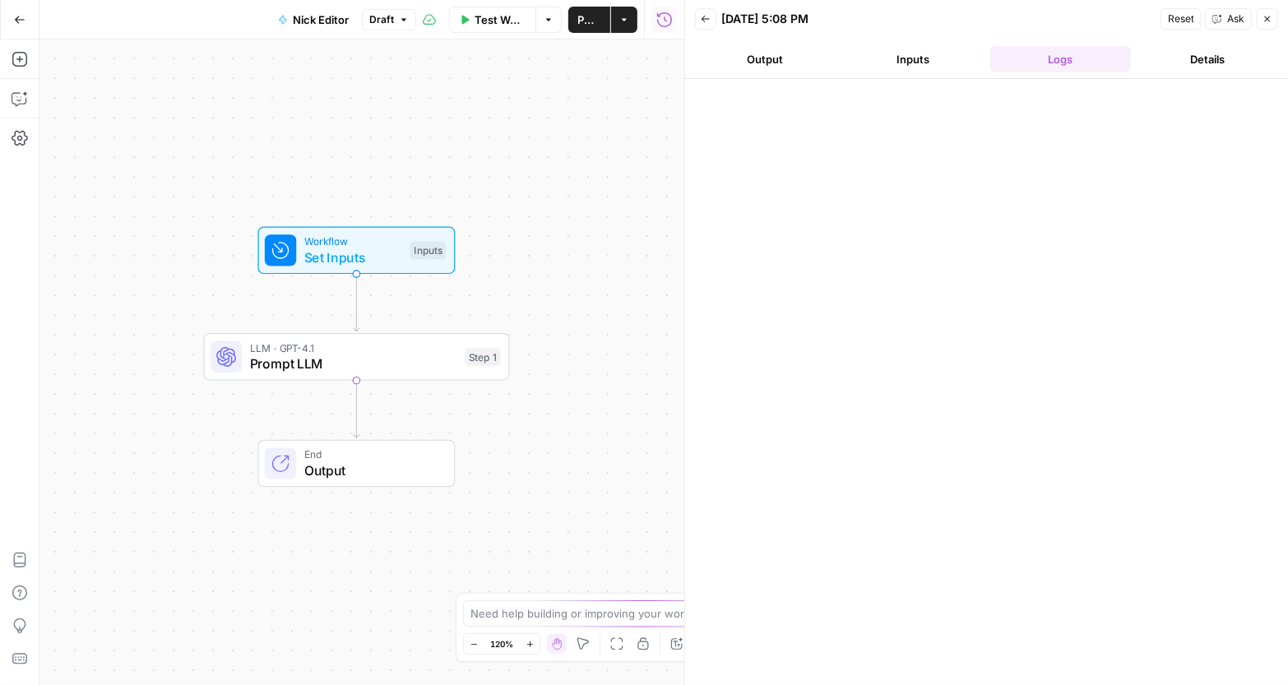
click at [486, 19] on span "Test Workflow" at bounding box center [500, 20] width 51 height 16
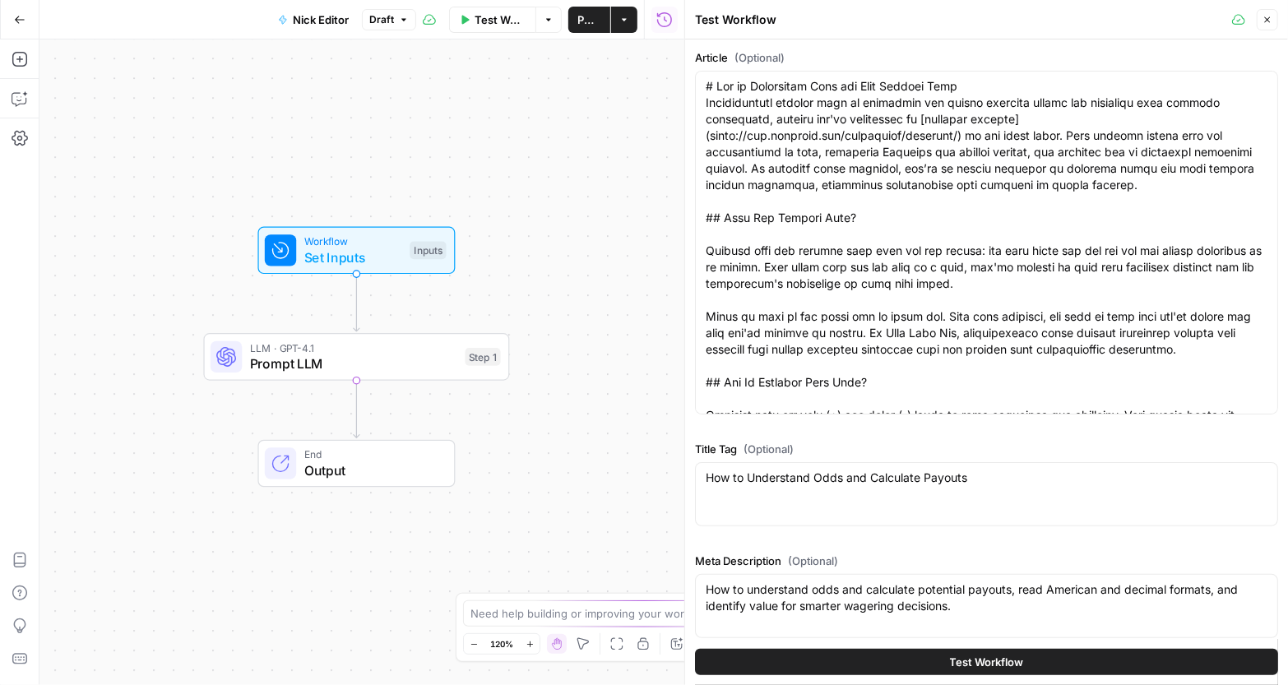
click at [769, 665] on button "Test Workflow" at bounding box center [986, 662] width 583 height 26
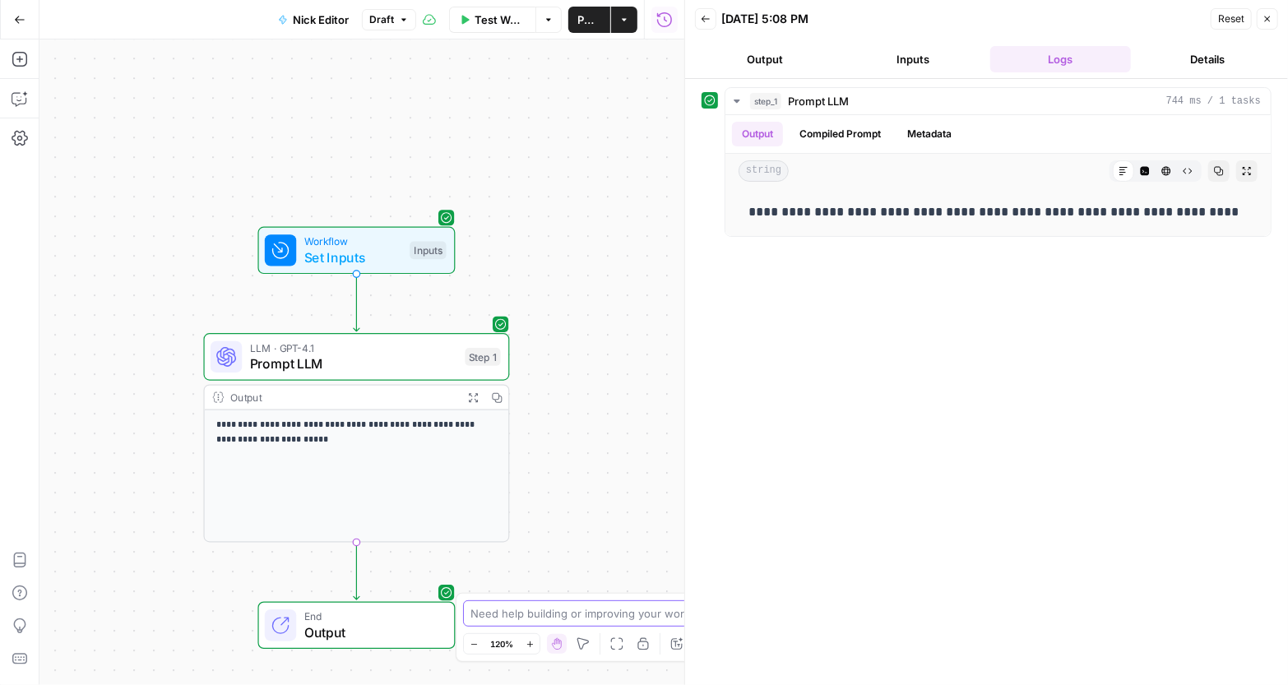
click at [601, 619] on textarea at bounding box center [635, 614] width 329 height 16
type textarea "why isnt this workflow picking up inputs from the content grid"
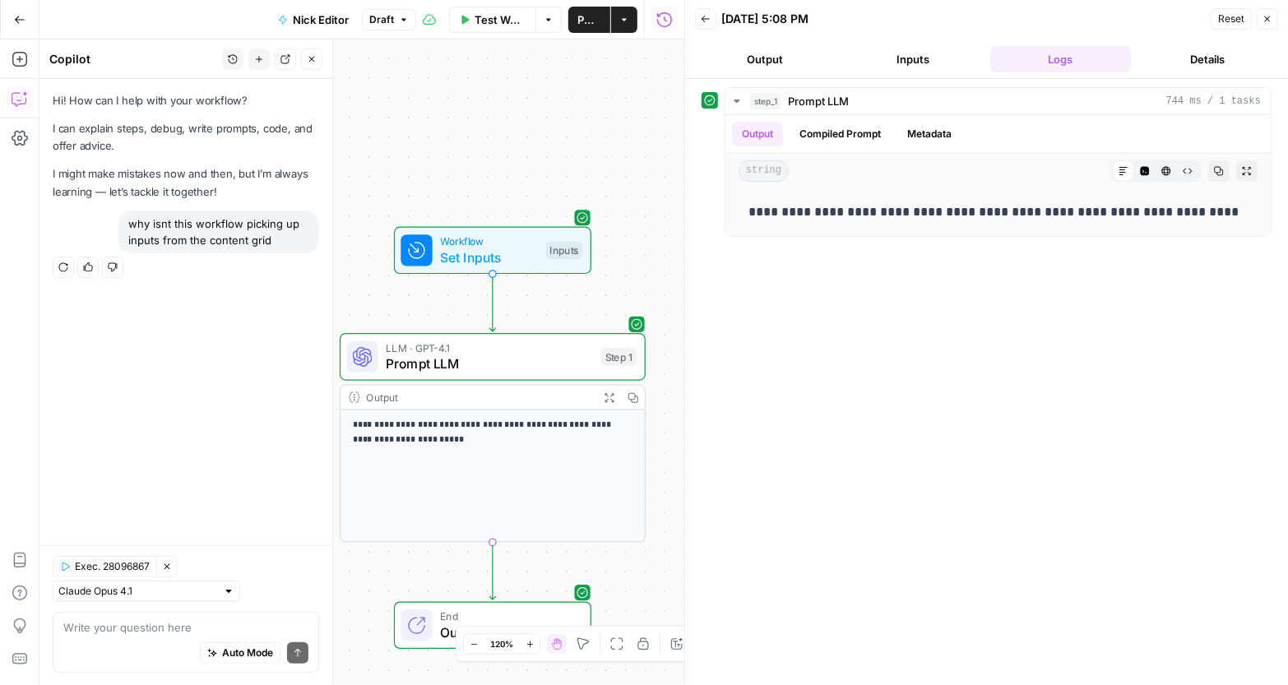
click at [223, 588] on div at bounding box center [229, 592] width 12 height 12
click at [173, 530] on span "[PERSON_NAME] 4" at bounding box center [120, 532] width 107 height 16
type input "[PERSON_NAME] 4"
drag, startPoint x: 286, startPoint y: 243, endPoint x: 121, endPoint y: 220, distance: 167.0
click at [121, 220] on div "why isnt this workflow picking up inputs from the content grid" at bounding box center [218, 232] width 201 height 43
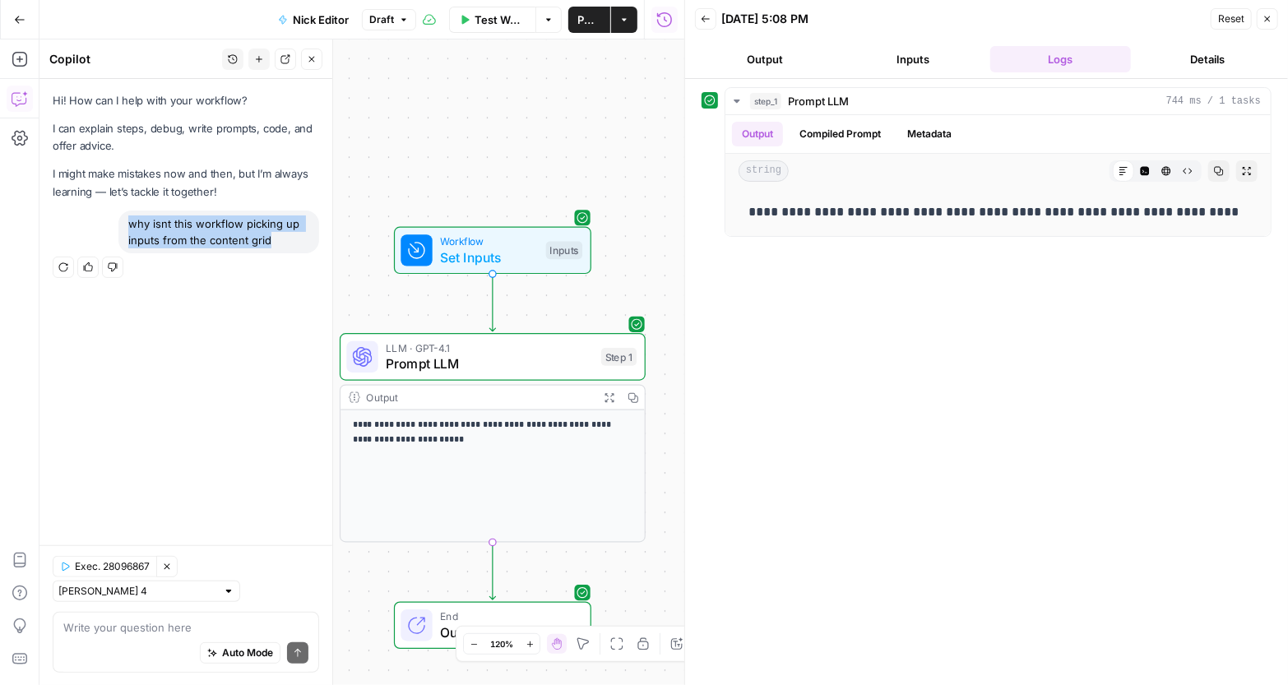
copy div "why isnt this workflow picking up inputs from the content grid"
click at [151, 638] on div "Auto Mode Send" at bounding box center [185, 654] width 245 height 36
paste textarea "why isnt this workflow picking up inputs from the content grid"
type textarea "why isnt this workflow picking up inputs from the content grid"
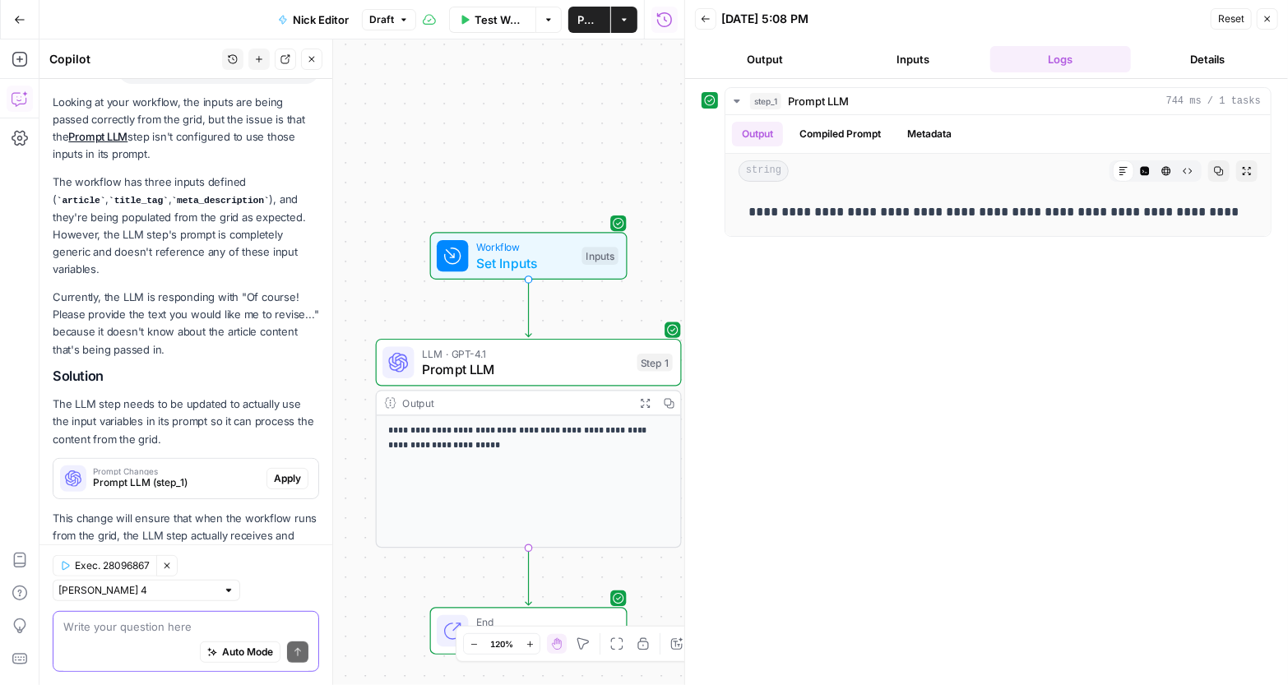
scroll to position [295, 0]
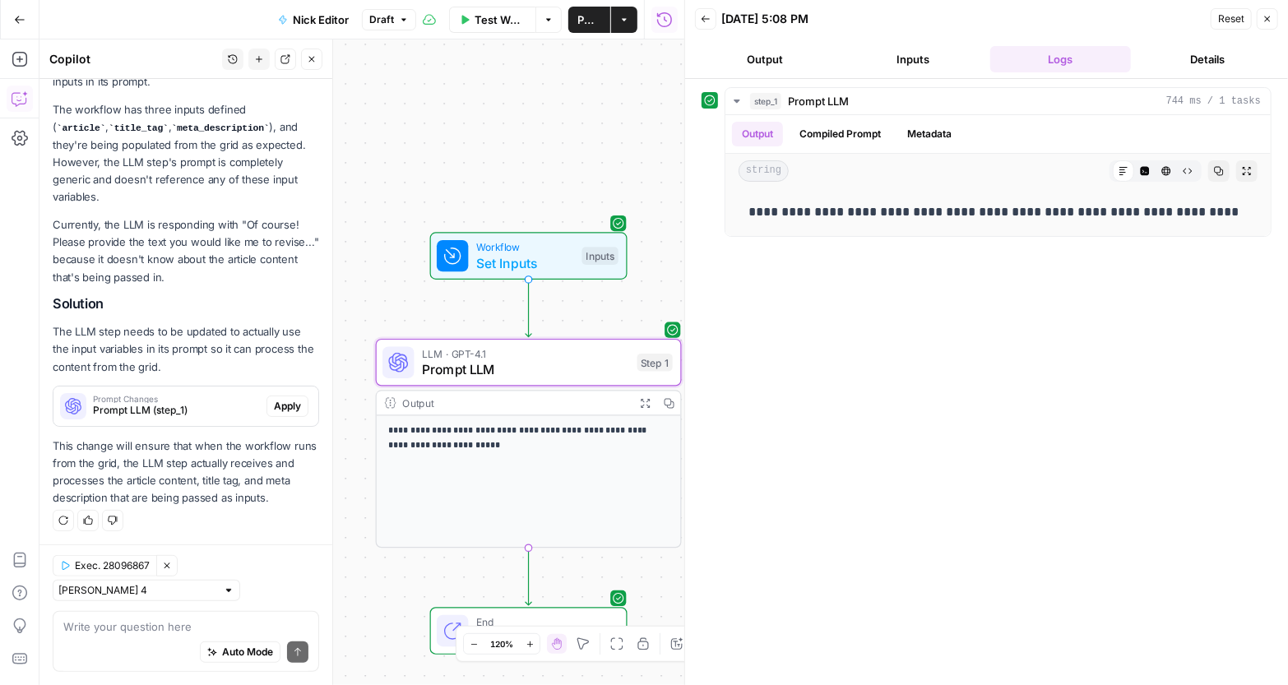
click at [276, 405] on span "Apply" at bounding box center [287, 406] width 27 height 15
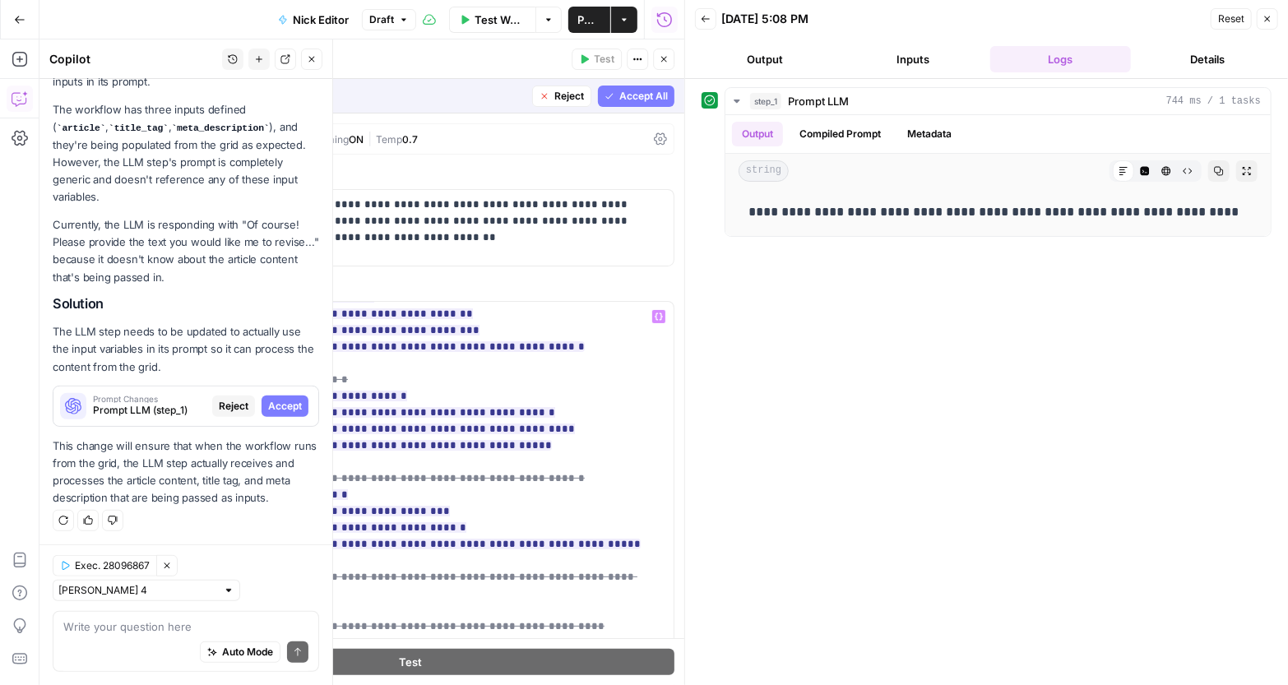
scroll to position [889, 0]
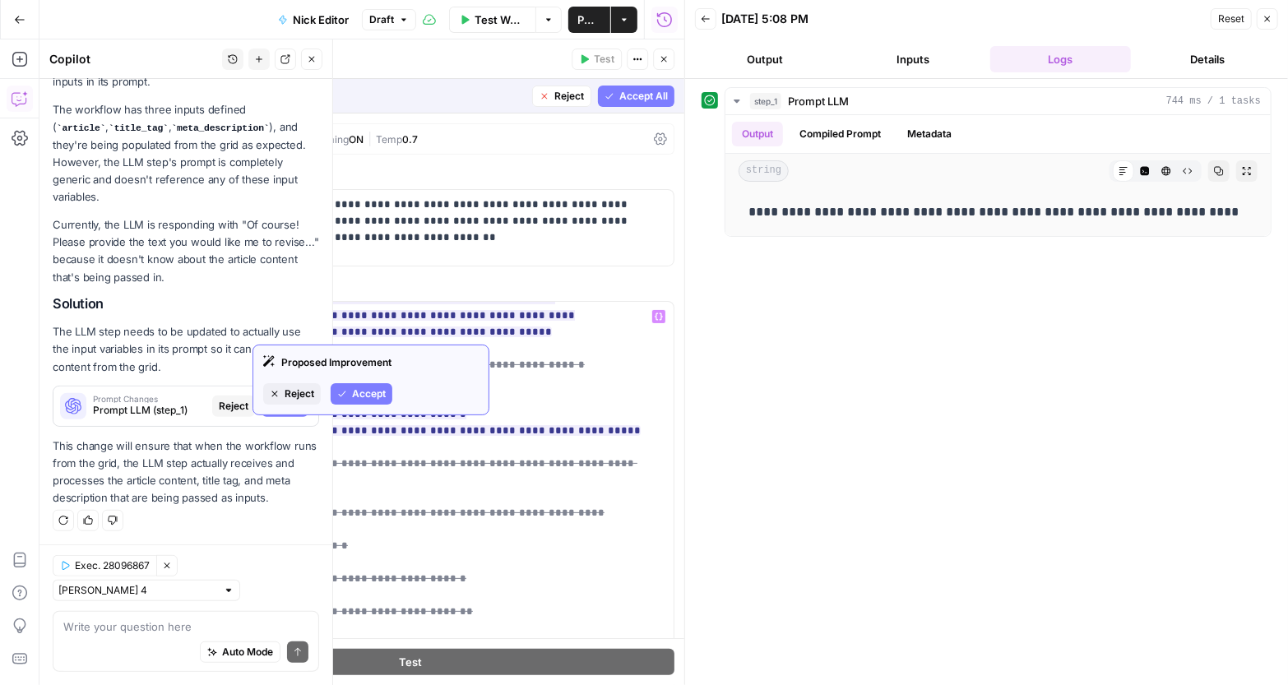
click at [374, 392] on span "Accept" at bounding box center [369, 394] width 34 height 15
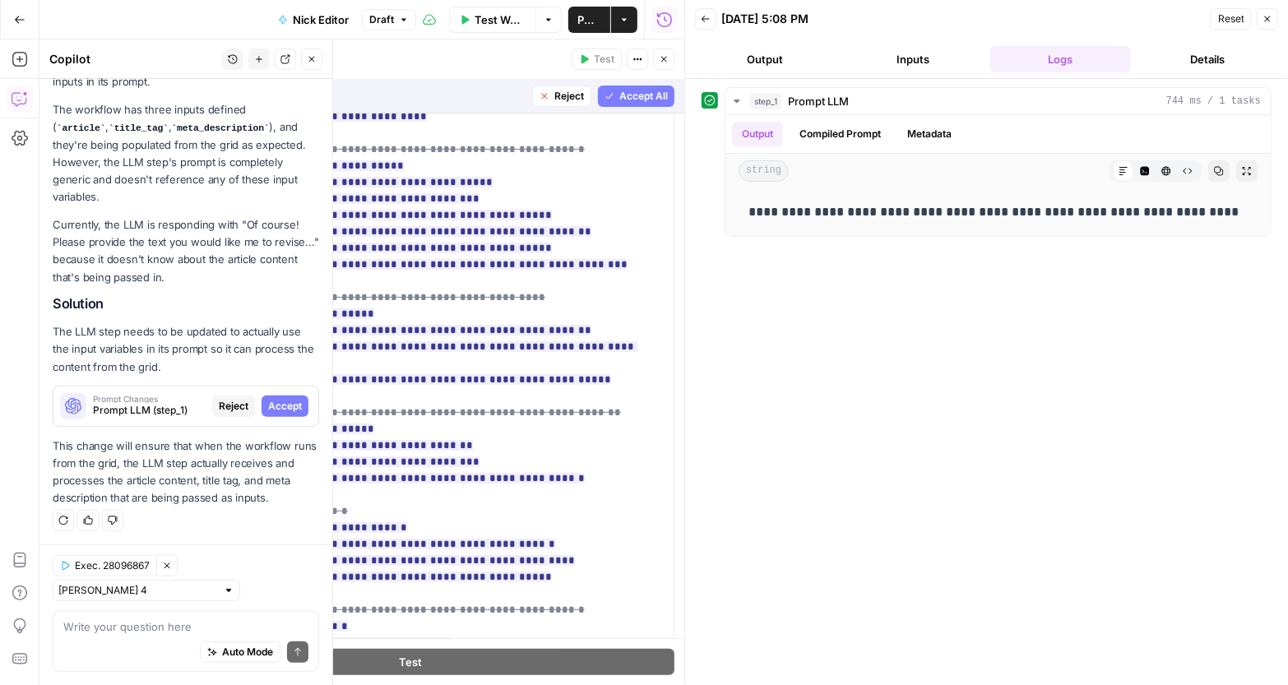
click at [622, 92] on span "Accept All" at bounding box center [644, 96] width 49 height 15
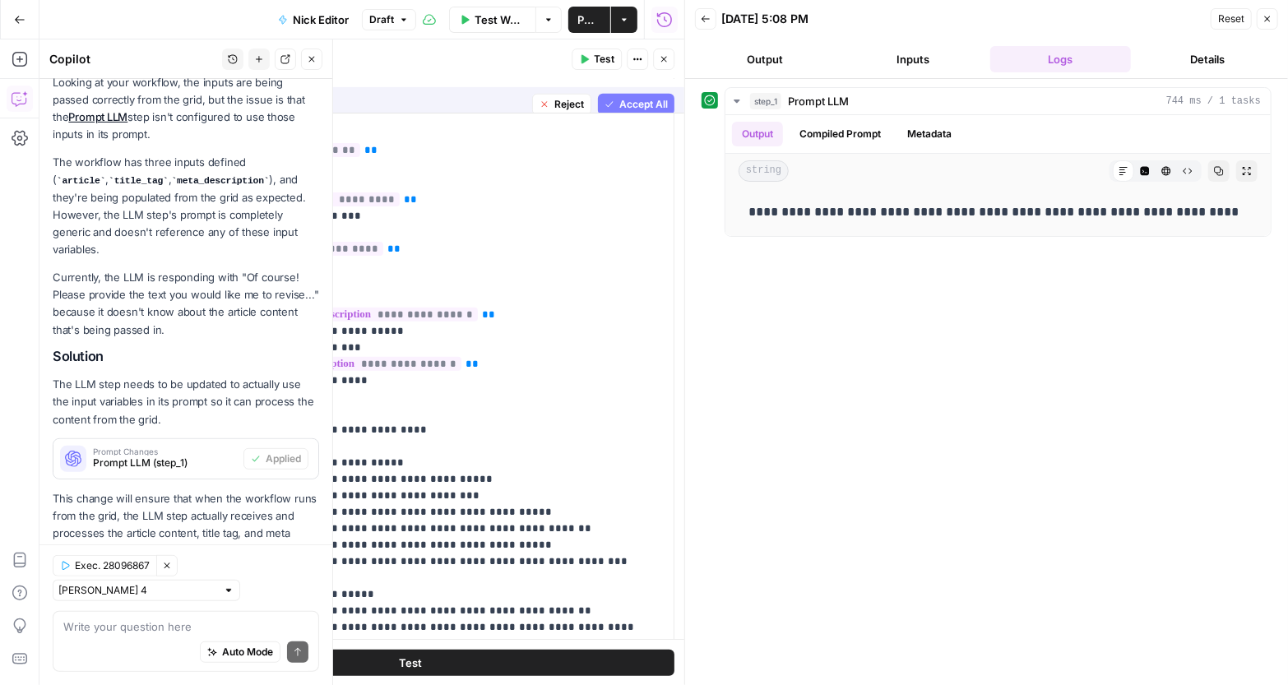
scroll to position [0, 0]
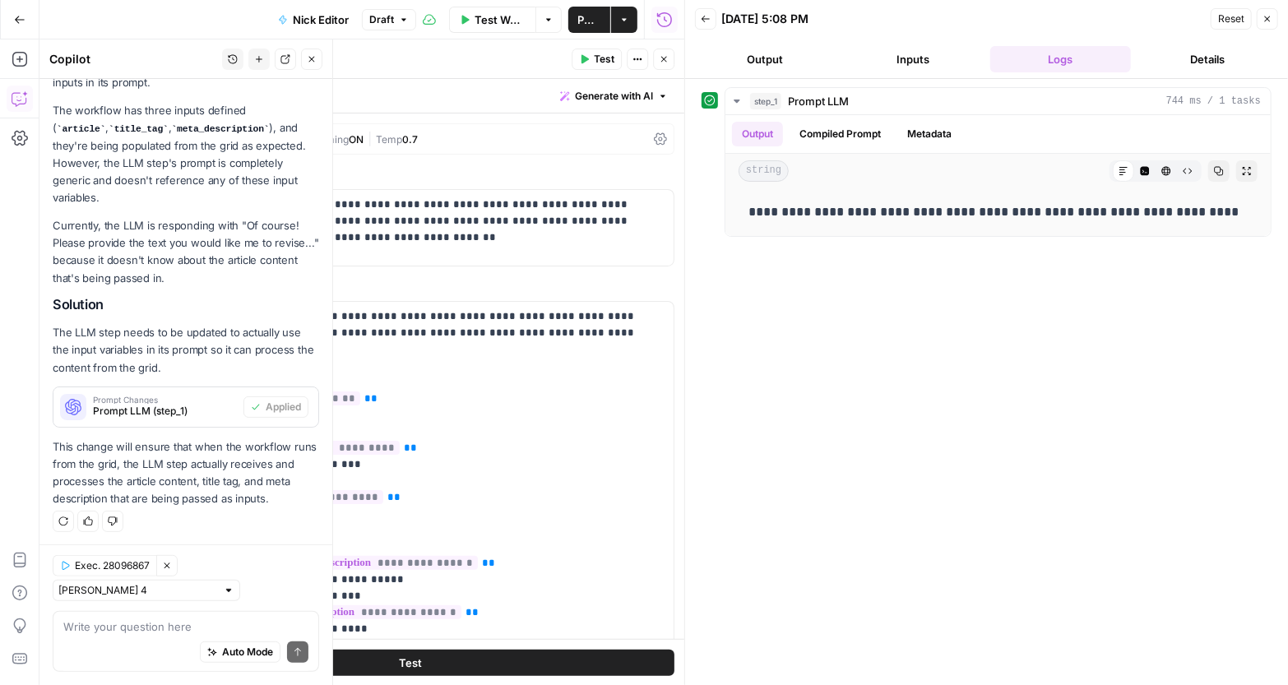
click at [448, 659] on button "Test" at bounding box center [410, 663] width 528 height 26
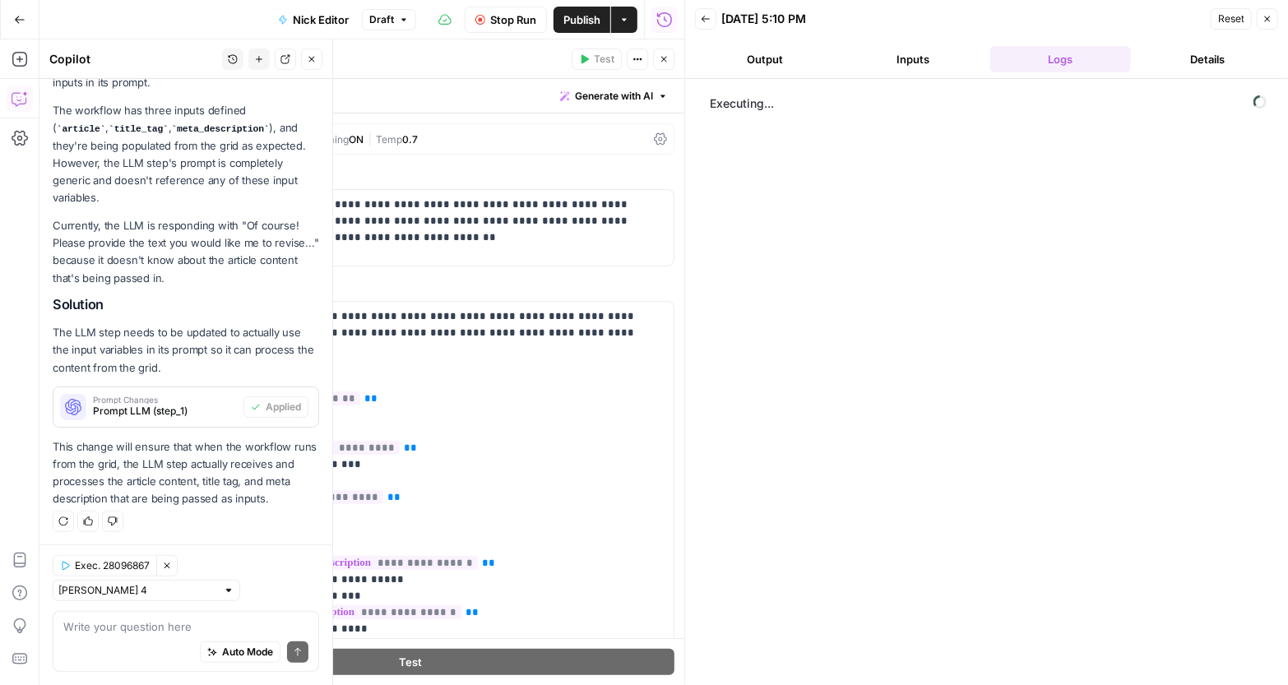
click at [175, 140] on div "GPT-4.1" at bounding box center [186, 139] width 65 height 16
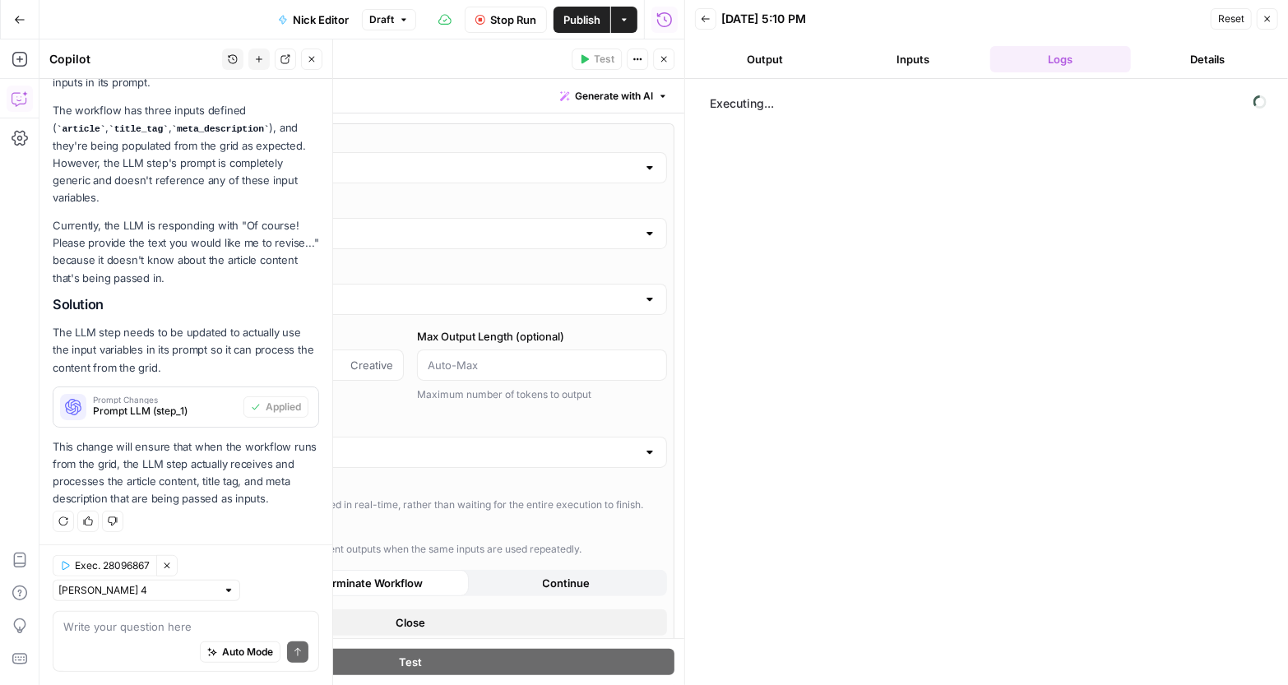
click at [284, 236] on input "GPT-4.1" at bounding box center [410, 233] width 453 height 16
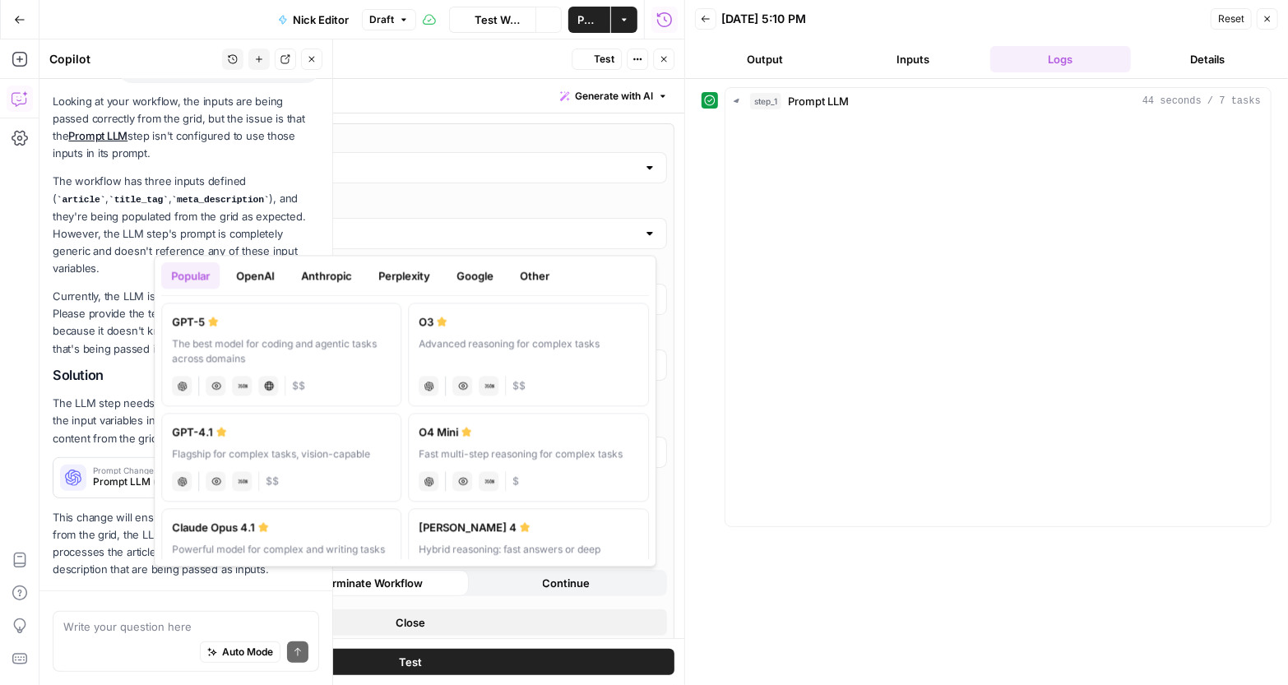
scroll to position [346, 0]
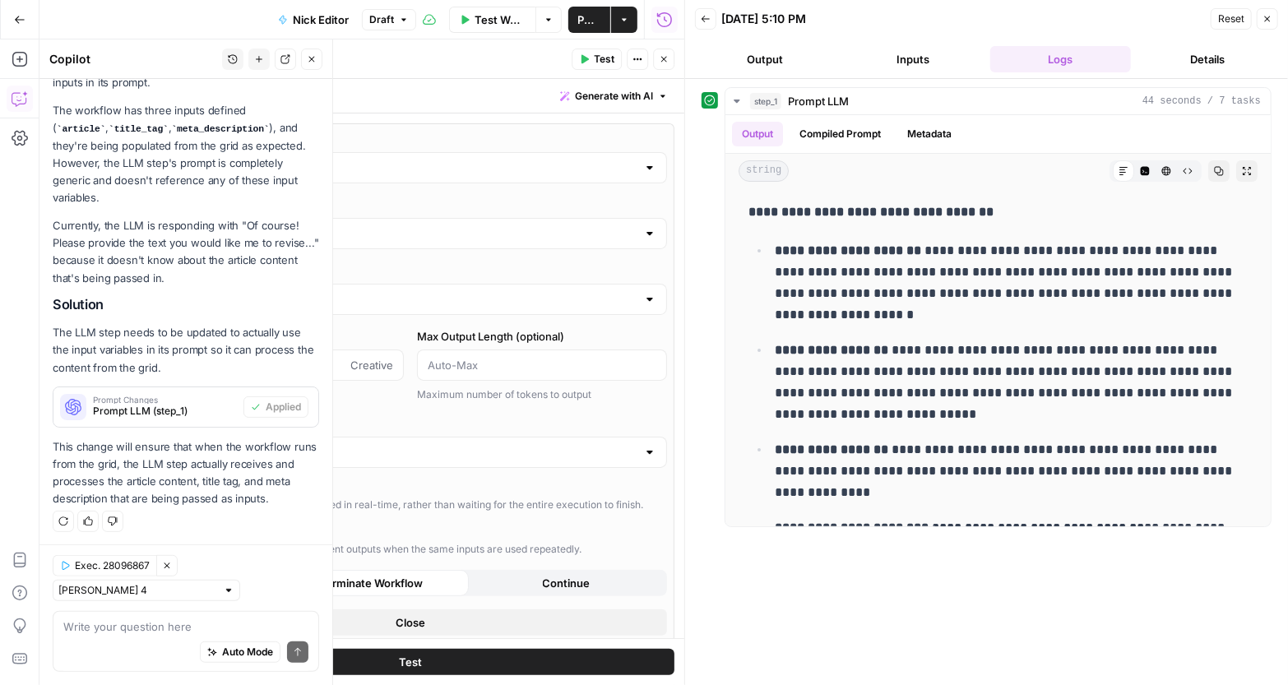
click at [658, 303] on div "Models Source AirOps Models AI Model GPT-4.1 AI Model Version Auto-update to de…" at bounding box center [410, 383] width 528 height 520
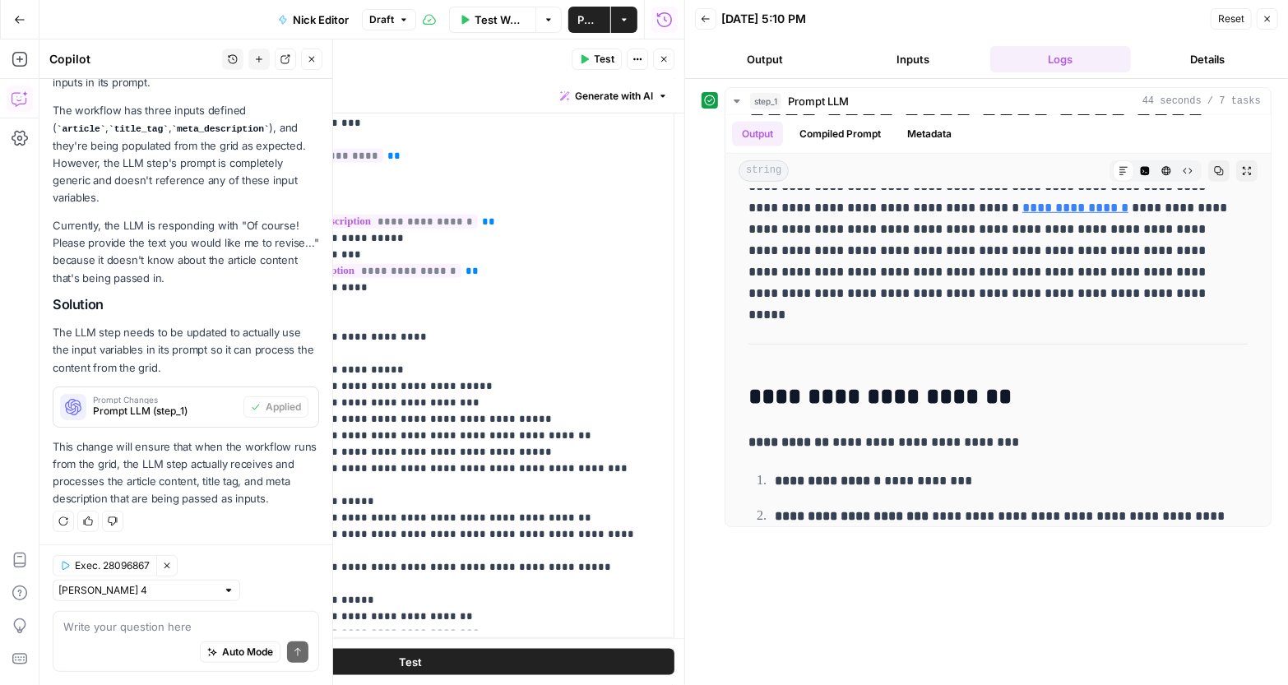
scroll to position [832, 0]
drag, startPoint x: 807, startPoint y: 207, endPoint x: 792, endPoint y: 207, distance: 15.7
click at [792, 207] on p "**********" at bounding box center [993, 240] width 489 height 128
copy p "*"
click at [418, 498] on p "**********" at bounding box center [447, 409] width 389 height 889
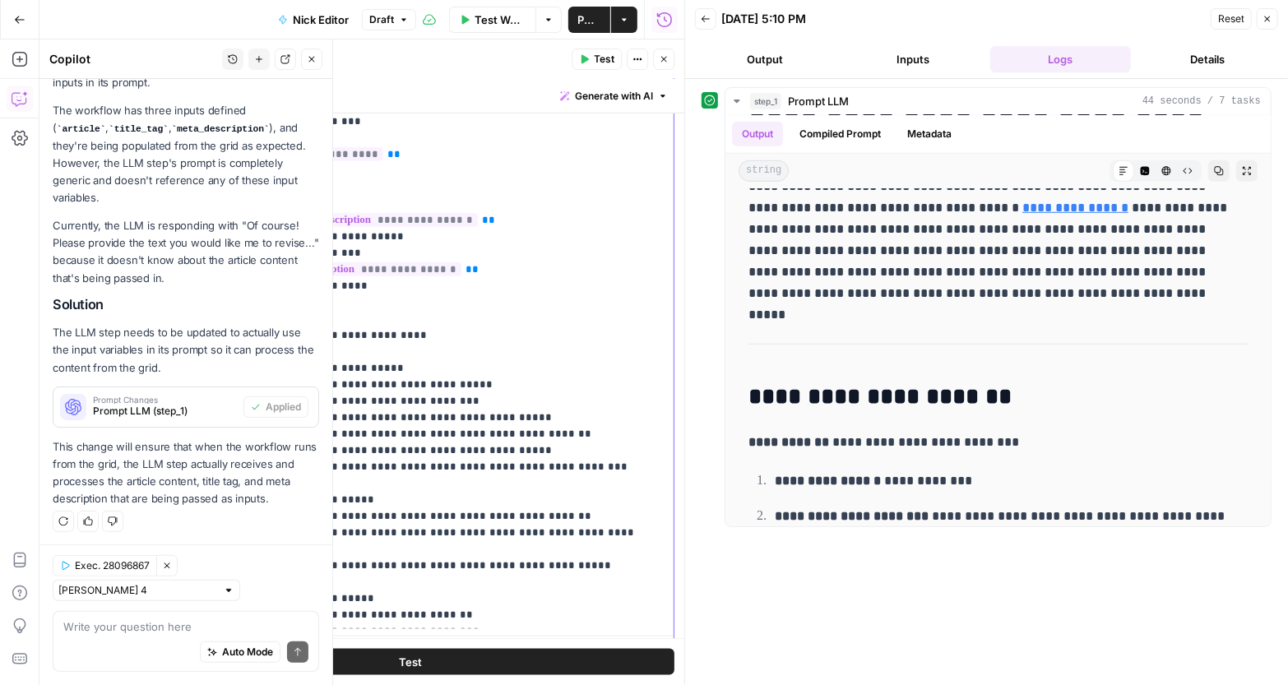
scroll to position [231, 0]
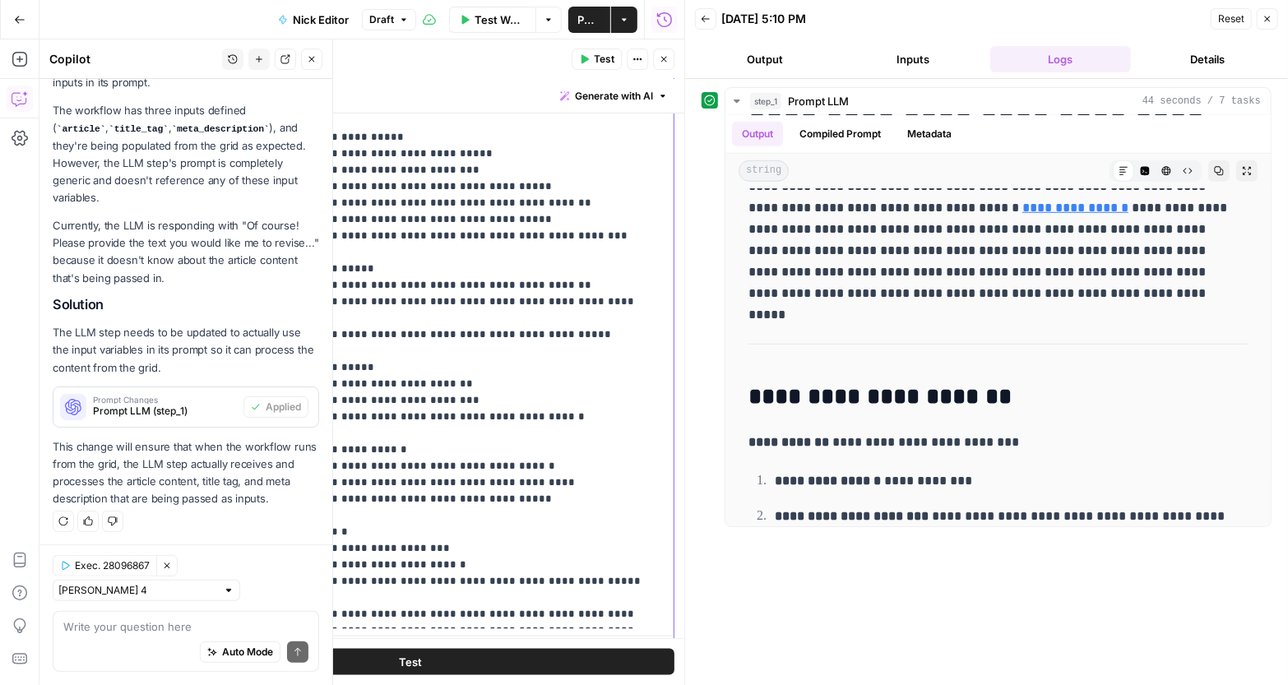
click at [378, 606] on p "**********" at bounding box center [447, 178] width 389 height 889
click at [567, 543] on p "**********" at bounding box center [447, 178] width 389 height 889
click at [565, 658] on button "Test" at bounding box center [410, 663] width 528 height 26
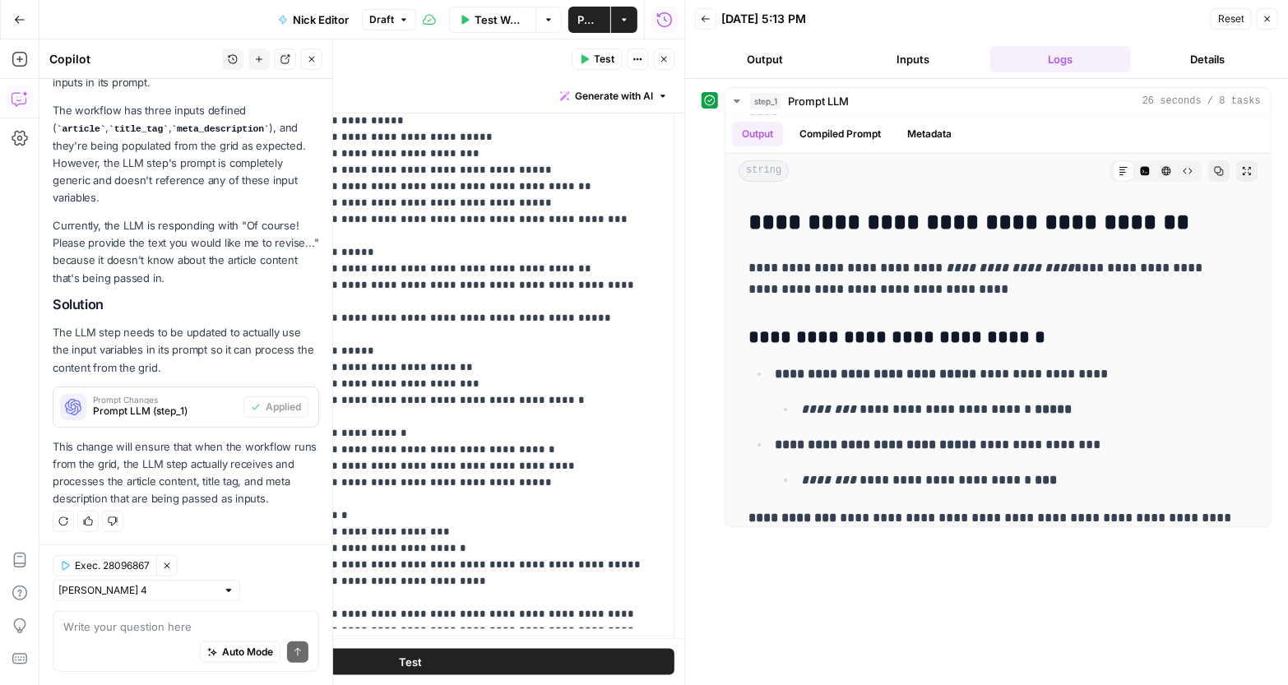
scroll to position [908, 0]
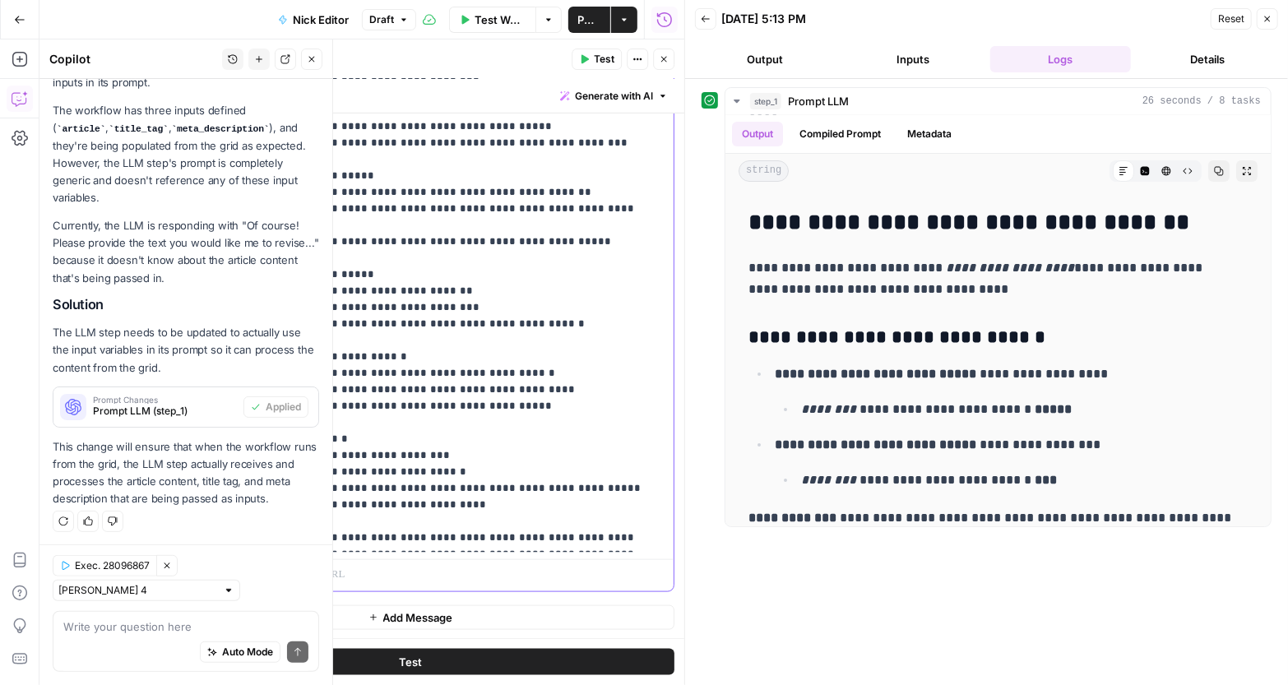
click at [471, 472] on p "**********" at bounding box center [447, 93] width 389 height 905
click at [446, 663] on button "Test" at bounding box center [410, 663] width 528 height 26
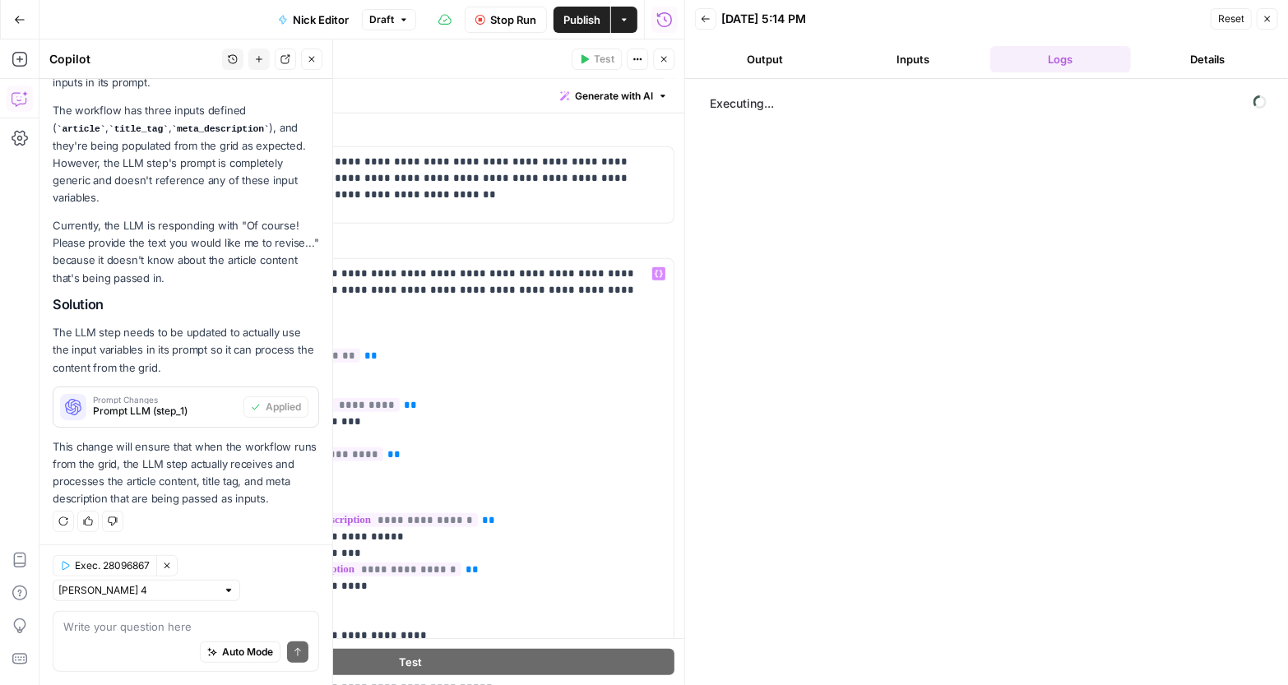
scroll to position [0, 0]
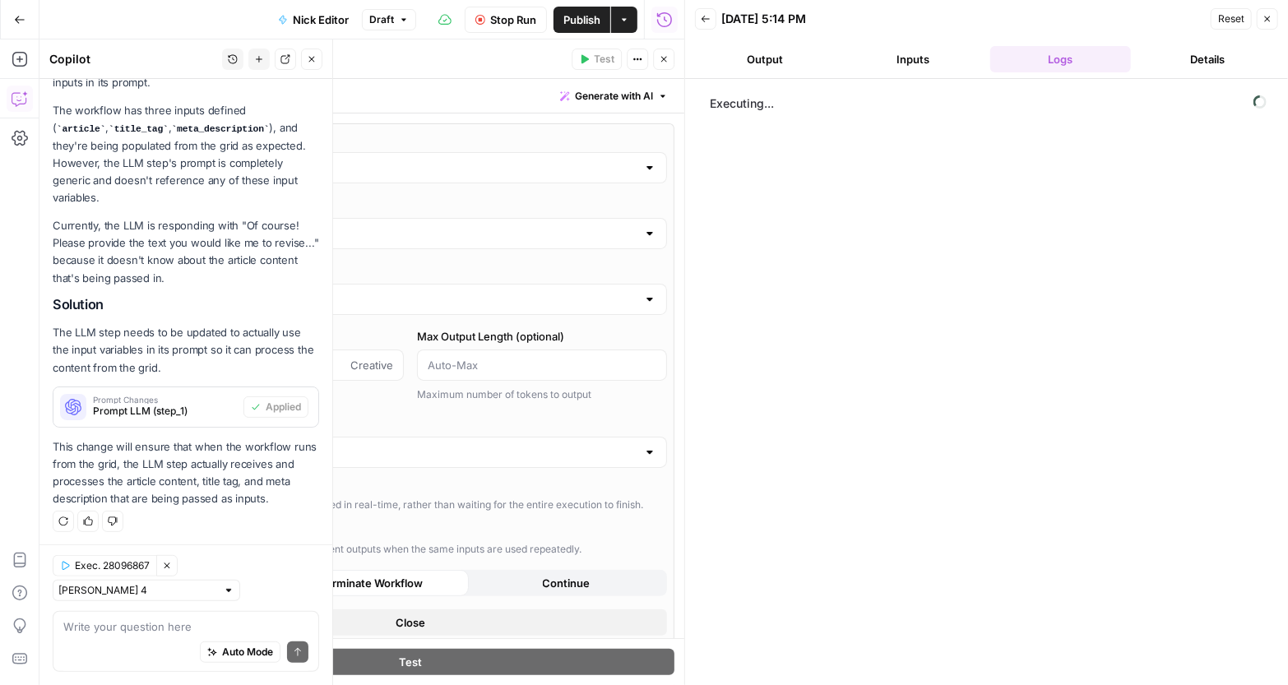
click at [174, 232] on div "GPT-4.1" at bounding box center [410, 233] width 513 height 31
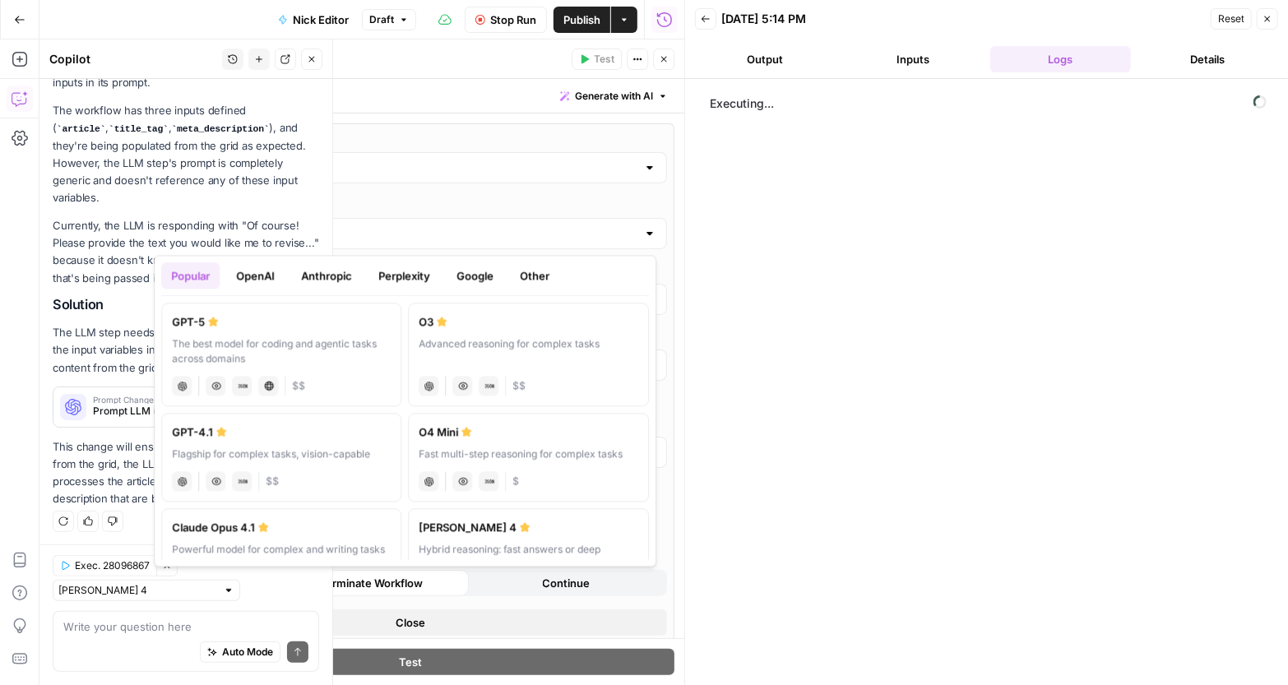
click at [409, 268] on button "Perplexity" at bounding box center [405, 275] width 72 height 26
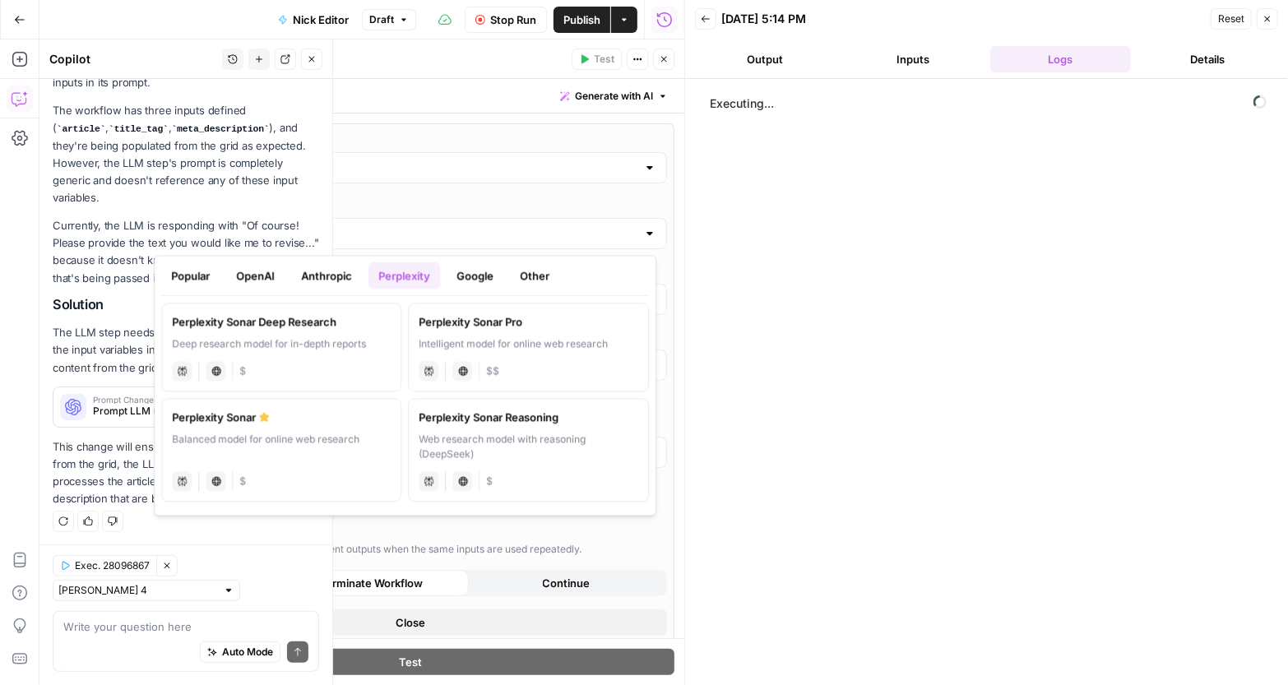
click at [470, 276] on button "Google" at bounding box center [475, 275] width 57 height 26
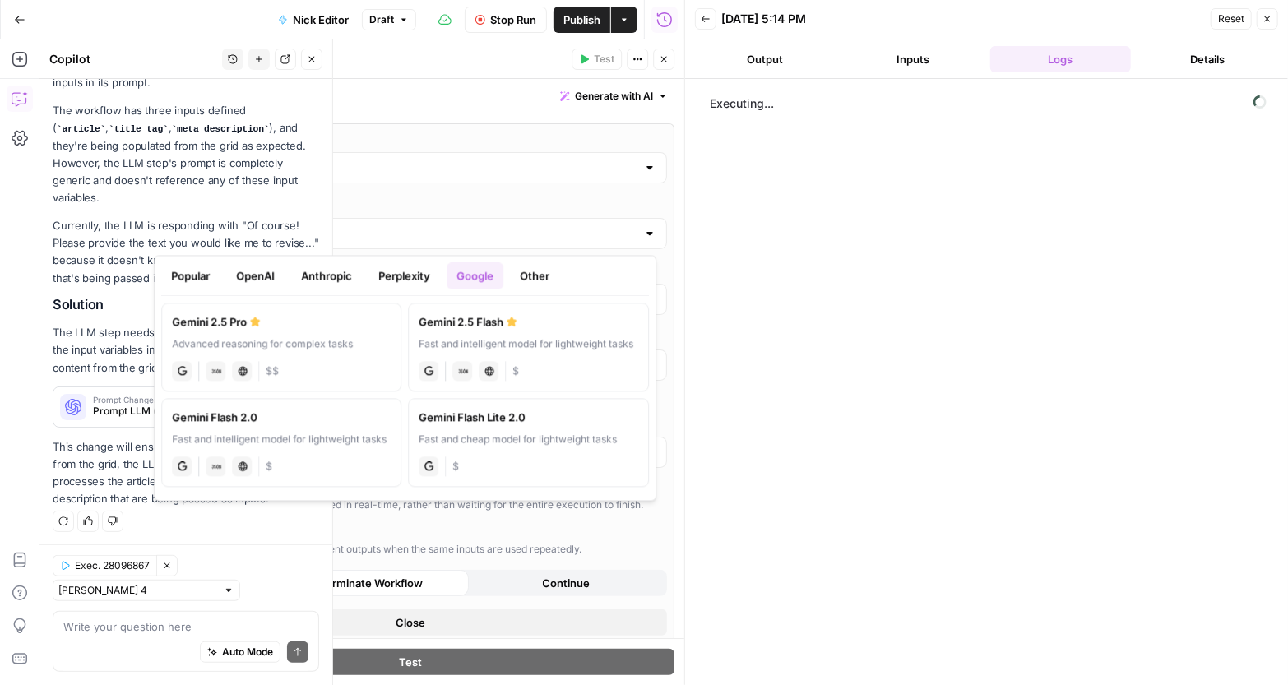
click at [497, 331] on label "Gemini 2.5 Flash Fast and intelligent model for lightweight tasks gemini JSON M…" at bounding box center [529, 347] width 240 height 89
type input "Gemini 2.5 Flash"
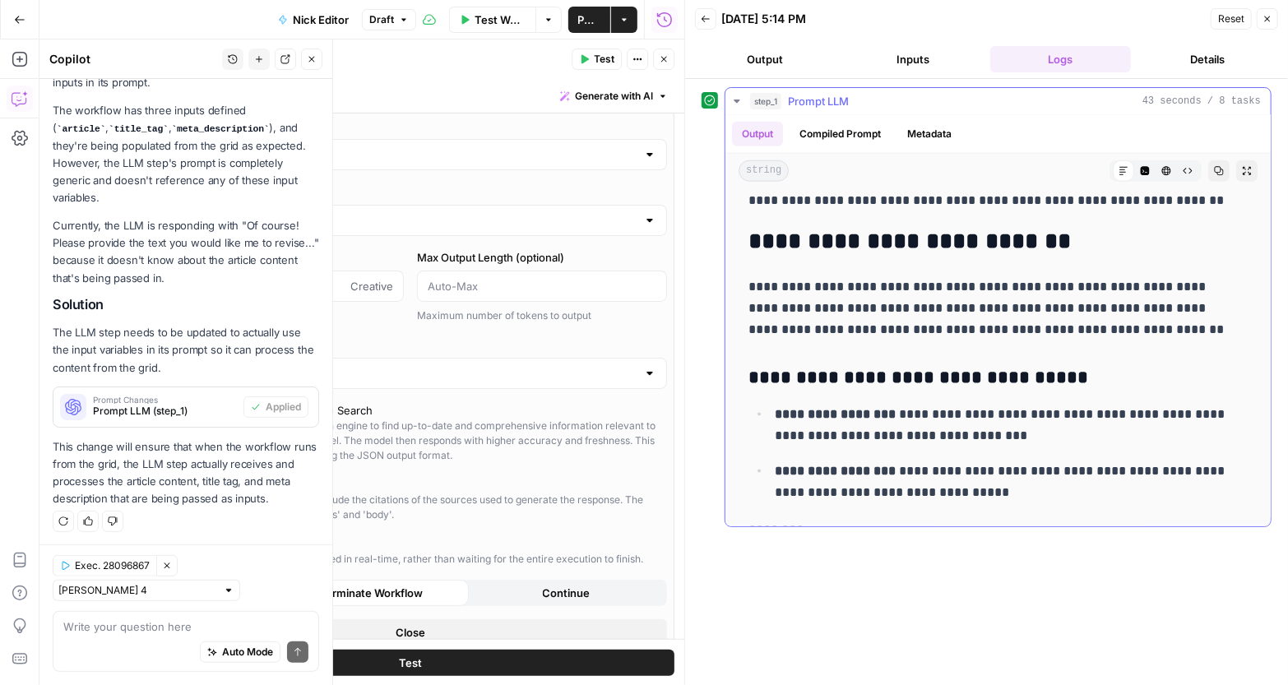
scroll to position [1073, 0]
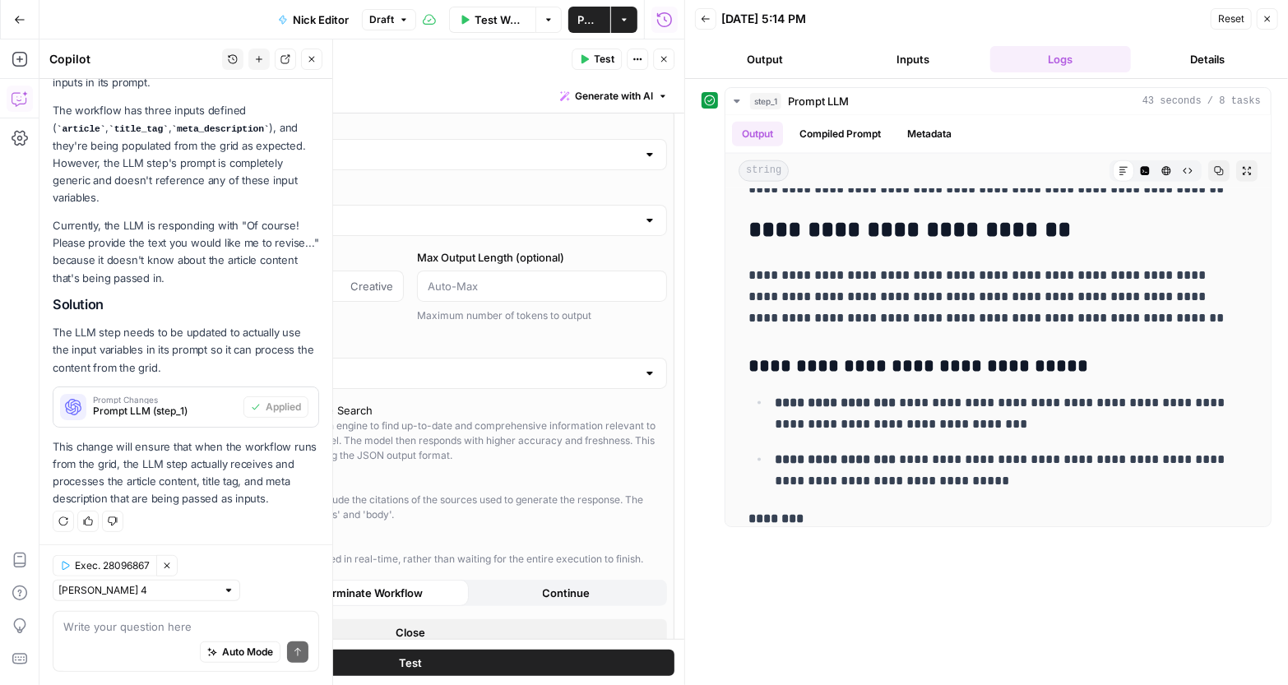
click at [547, 494] on div "When enabled, the output will include the citations of the sources used to gene…" at bounding box center [419, 508] width 484 height 30
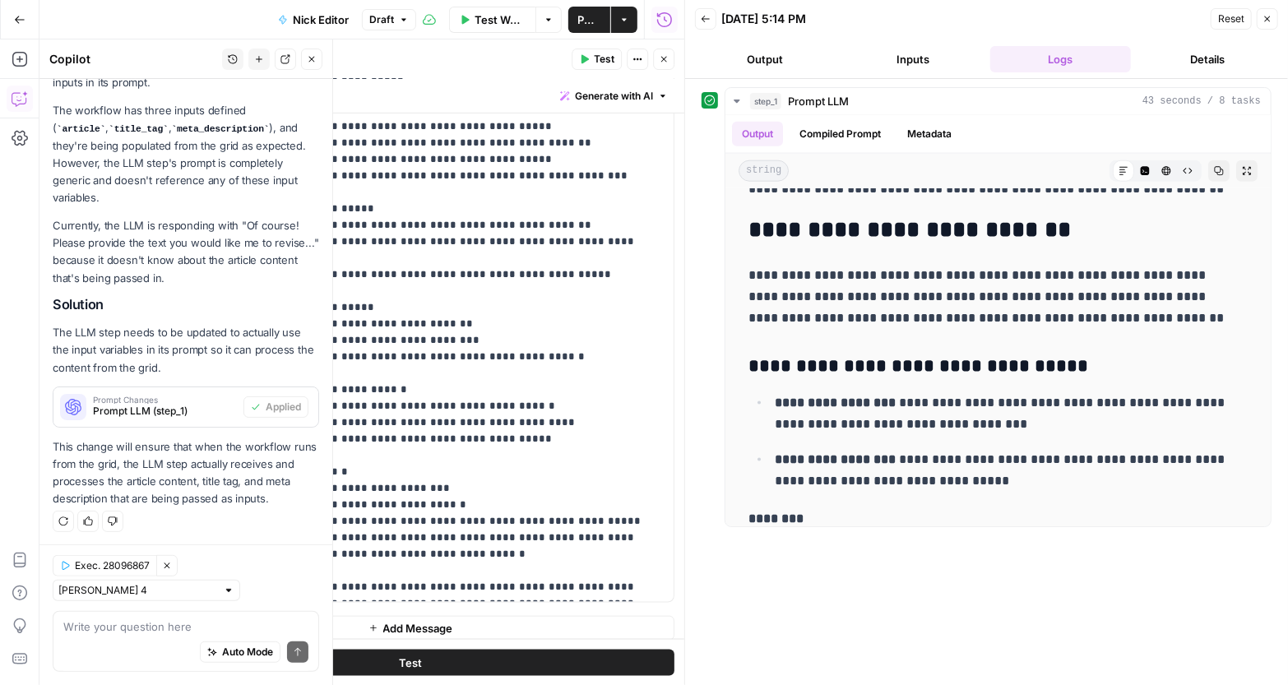
scroll to position [892, 0]
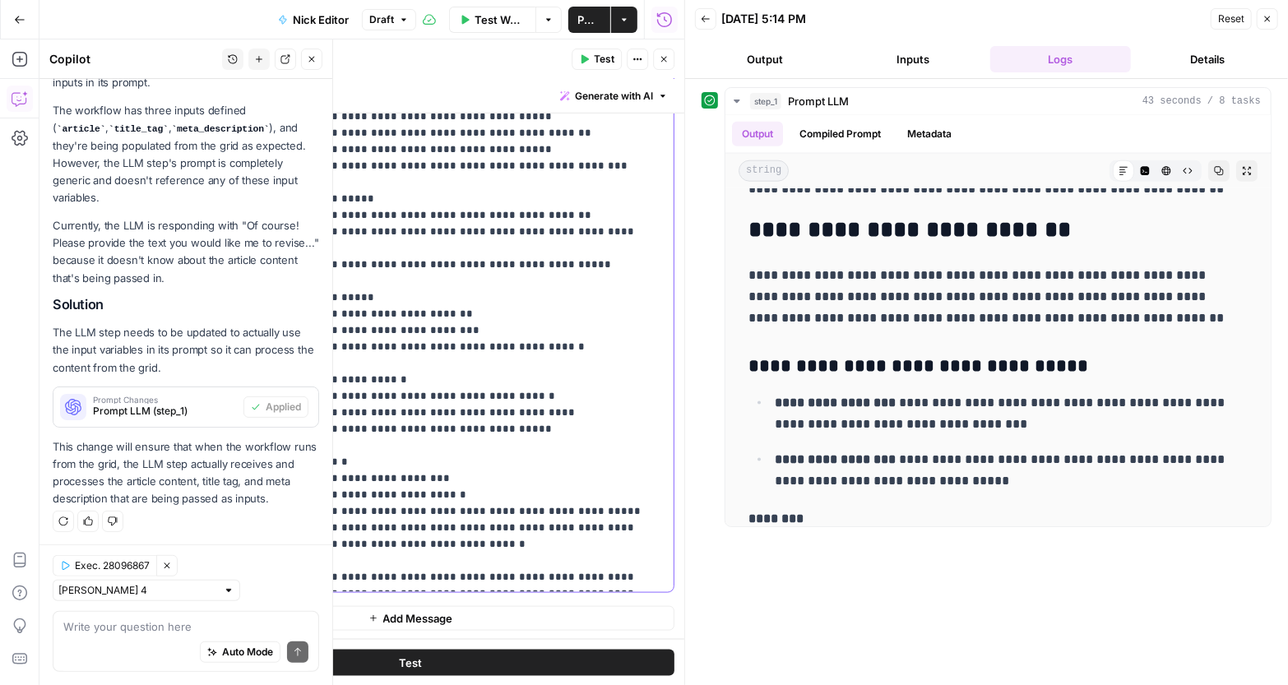
click at [520, 511] on p "**********" at bounding box center [447, 125] width 389 height 922
drag, startPoint x: 762, startPoint y: 315, endPoint x: 745, endPoint y: 316, distance: 16.5
copy p "*"
click at [624, 509] on p "**********" at bounding box center [447, 125] width 389 height 922
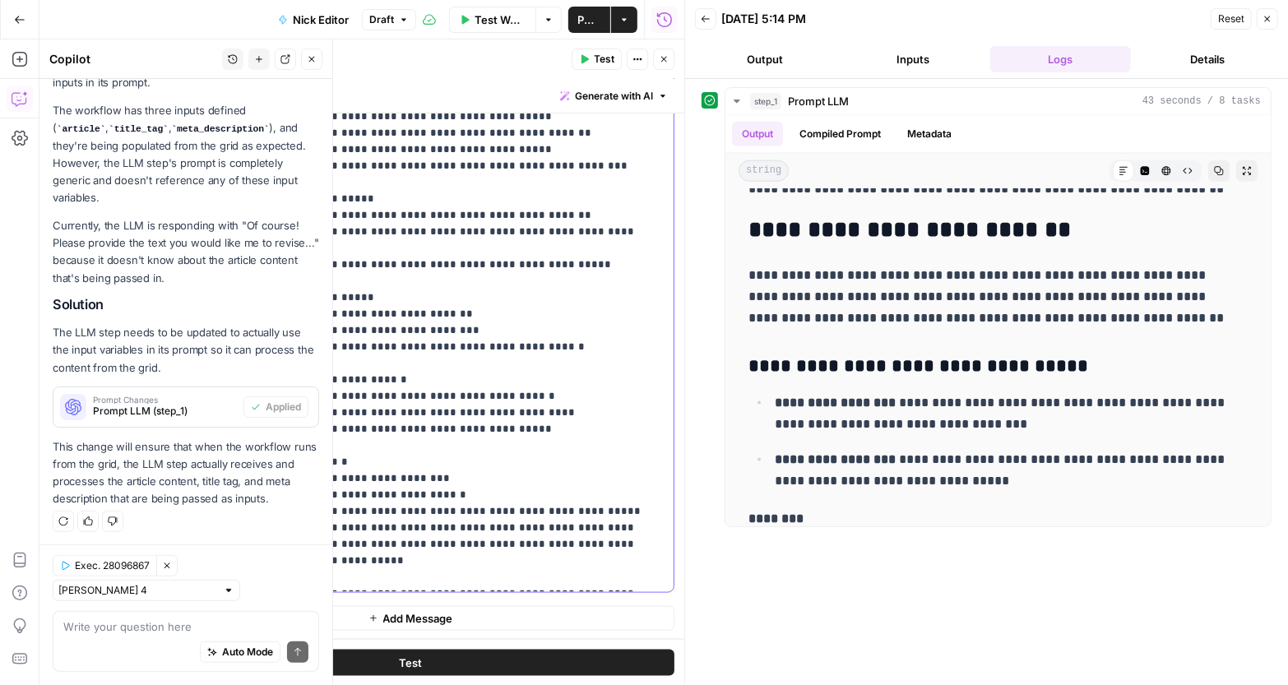
click at [419, 526] on p "**********" at bounding box center [447, 133] width 389 height 938
click at [426, 666] on button "Test" at bounding box center [410, 663] width 528 height 26
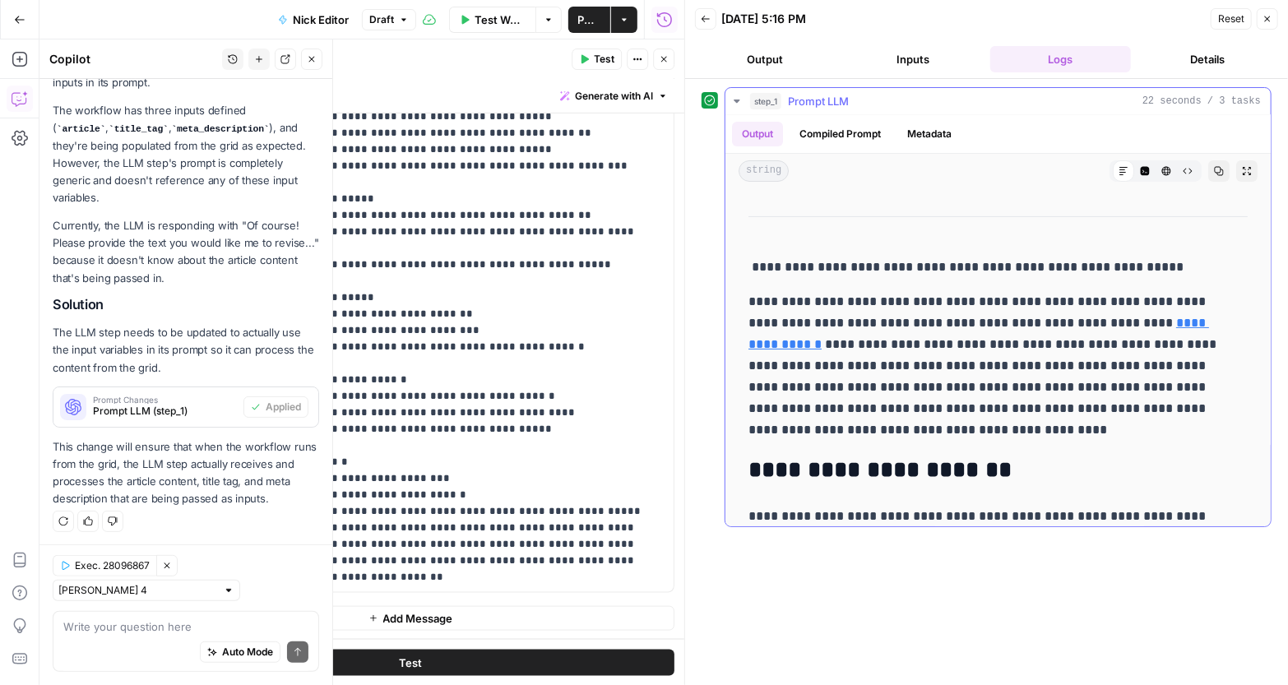
scroll to position [0, 0]
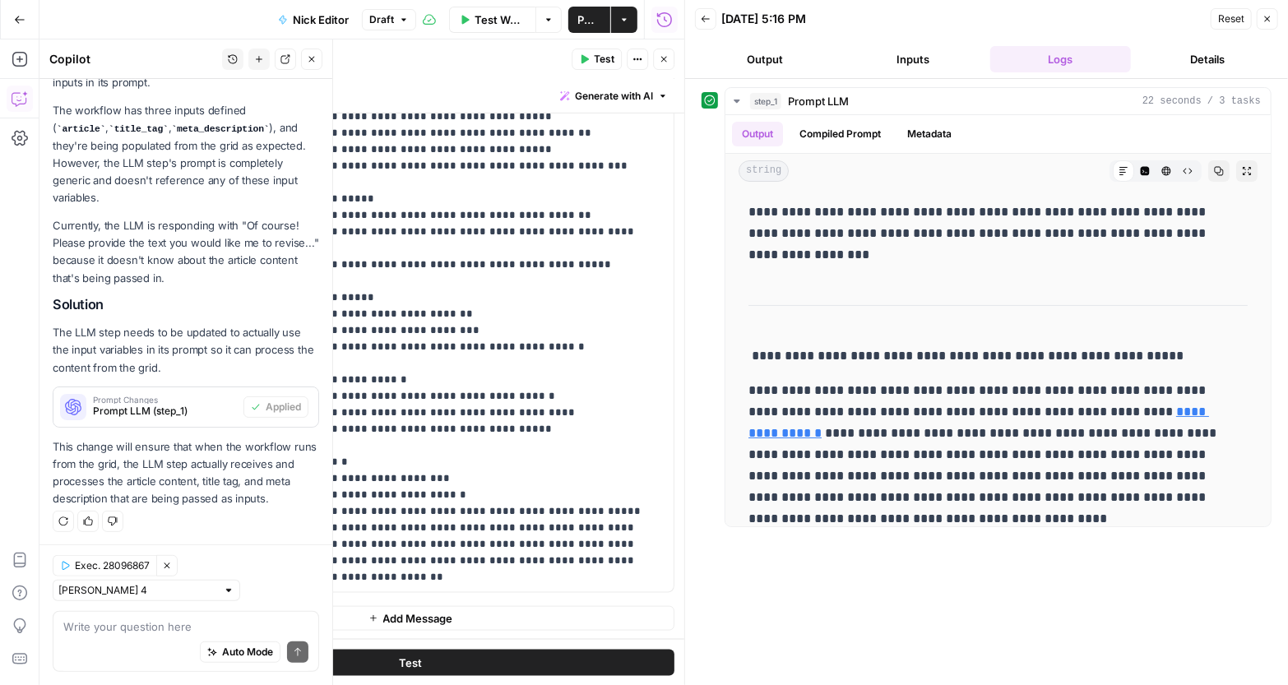
click at [402, 18] on icon "button" at bounding box center [404, 19] width 5 height 2
click at [578, 15] on span "Publish" at bounding box center [589, 20] width 22 height 16
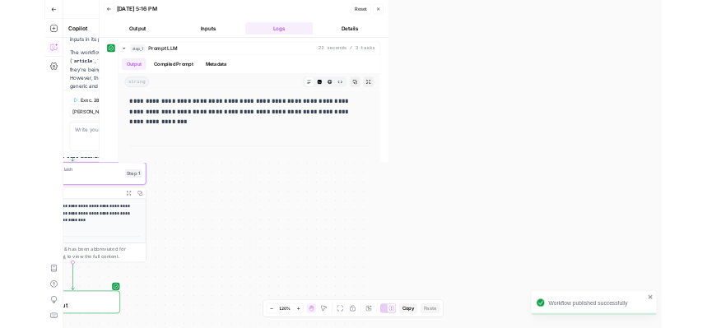
scroll to position [704, 0]
